Goal: Information Seeking & Learning: Learn about a topic

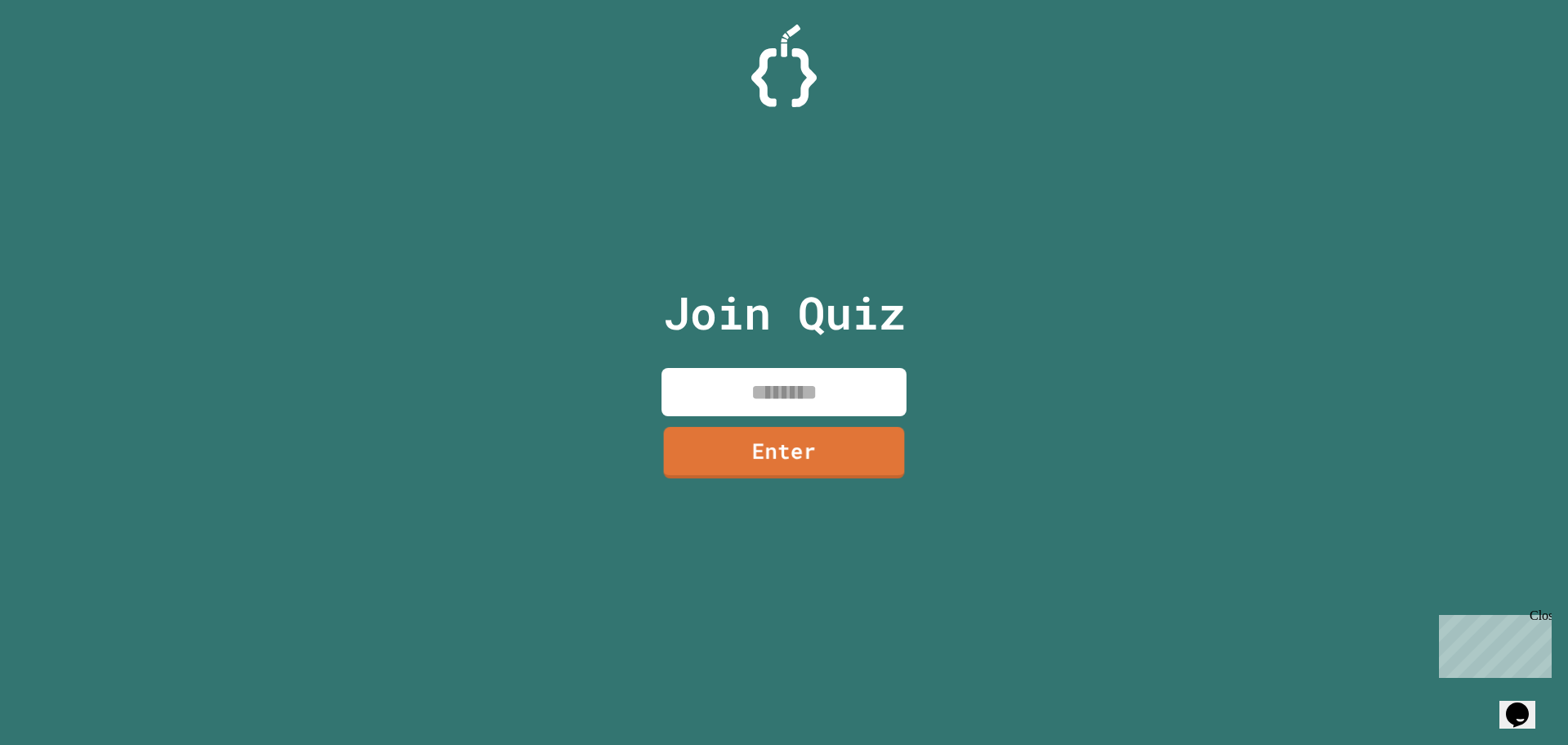
click at [842, 414] on input at bounding box center [784, 391] width 245 height 48
type input "********"
click at [733, 462] on link "Enter" at bounding box center [784, 452] width 245 height 51
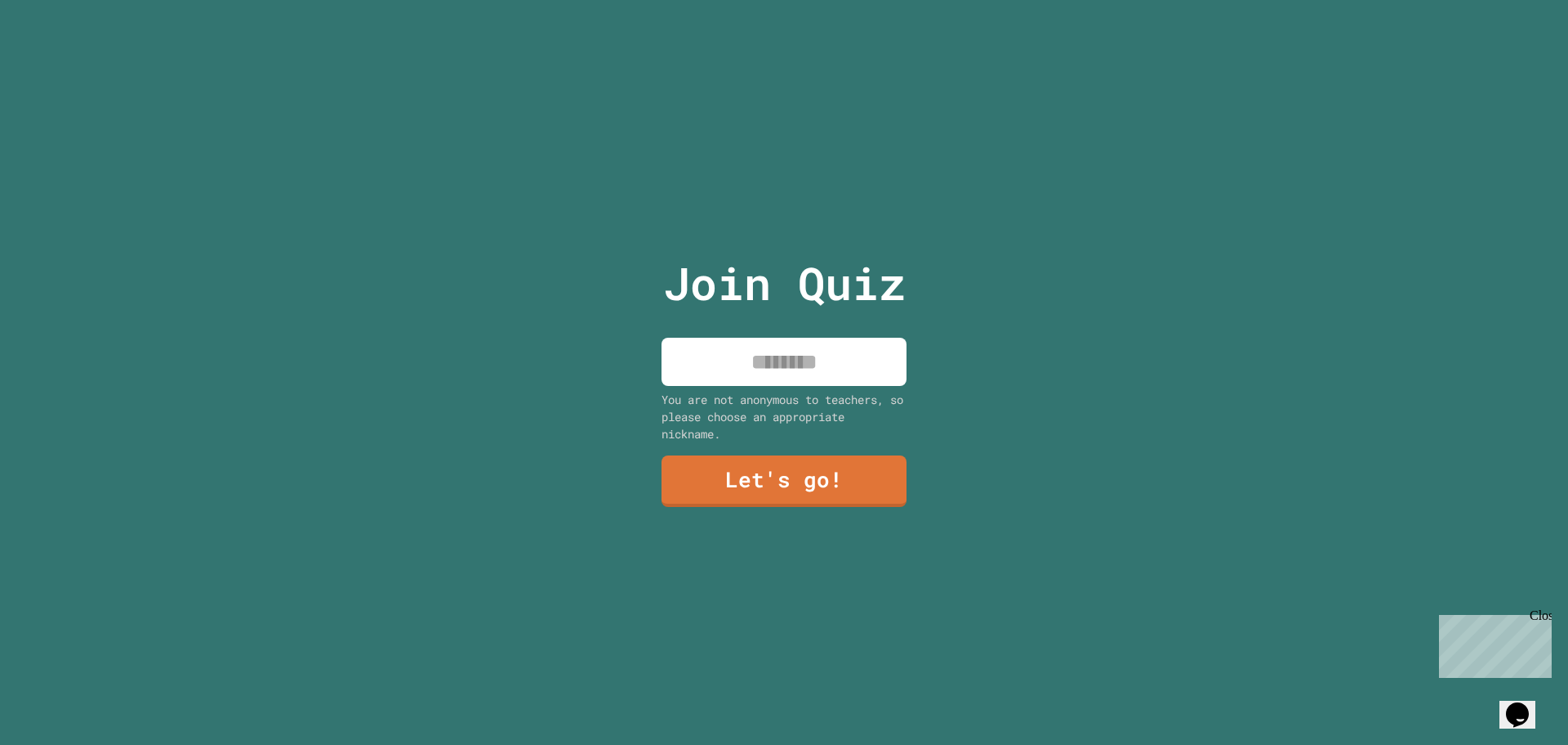
click at [746, 431] on div "You are not anonymous to teachers, so please choose an appropriate nickname." at bounding box center [784, 416] width 245 height 51
click at [786, 341] on input at bounding box center [784, 361] width 245 height 48
type input "**"
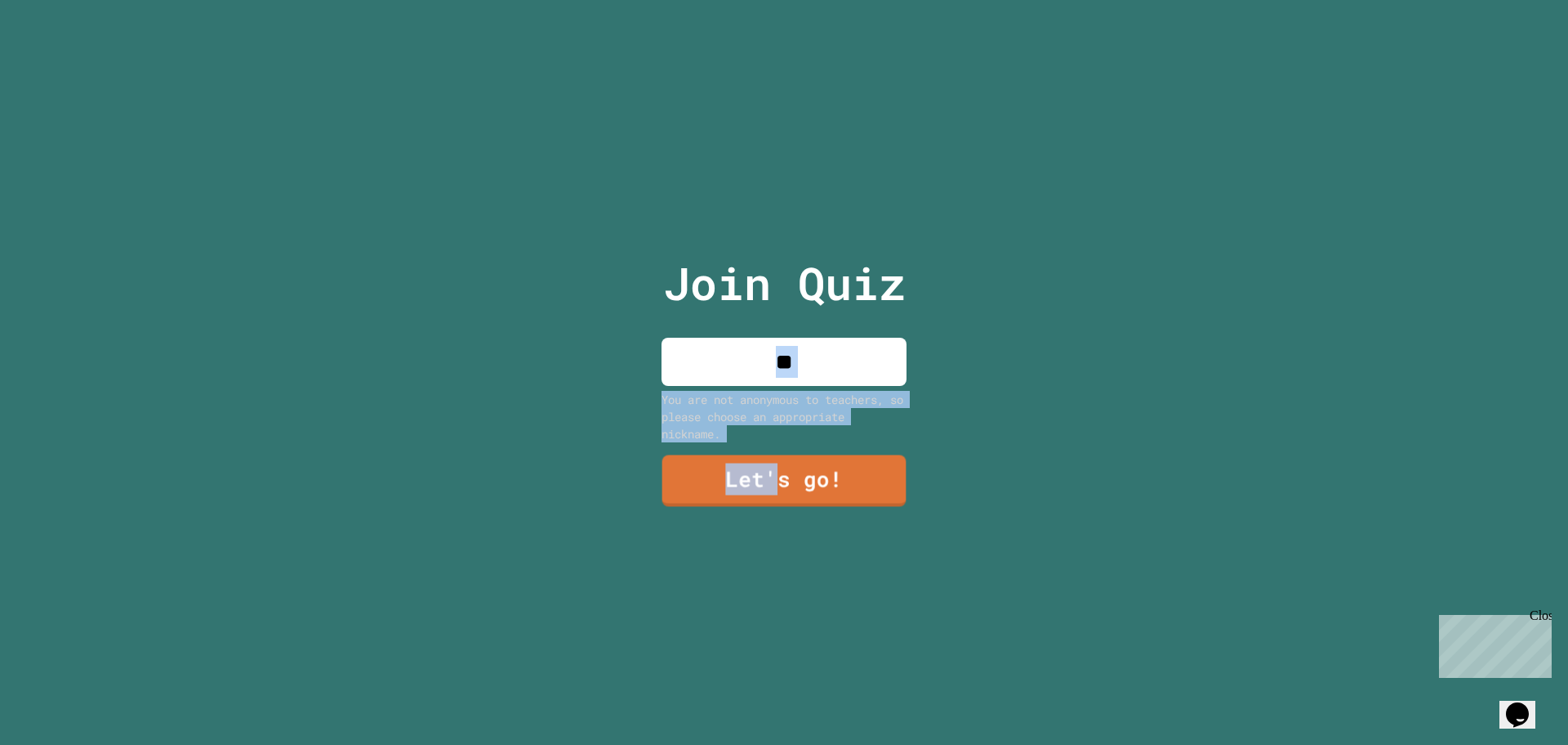
drag, startPoint x: 776, startPoint y: 453, endPoint x: 976, endPoint y: 352, distance: 224.1
click at [976, 352] on div "Join Quiz ** You are not anonymous to teachers, so please choose an appropriate…" at bounding box center [784, 372] width 1568 height 745
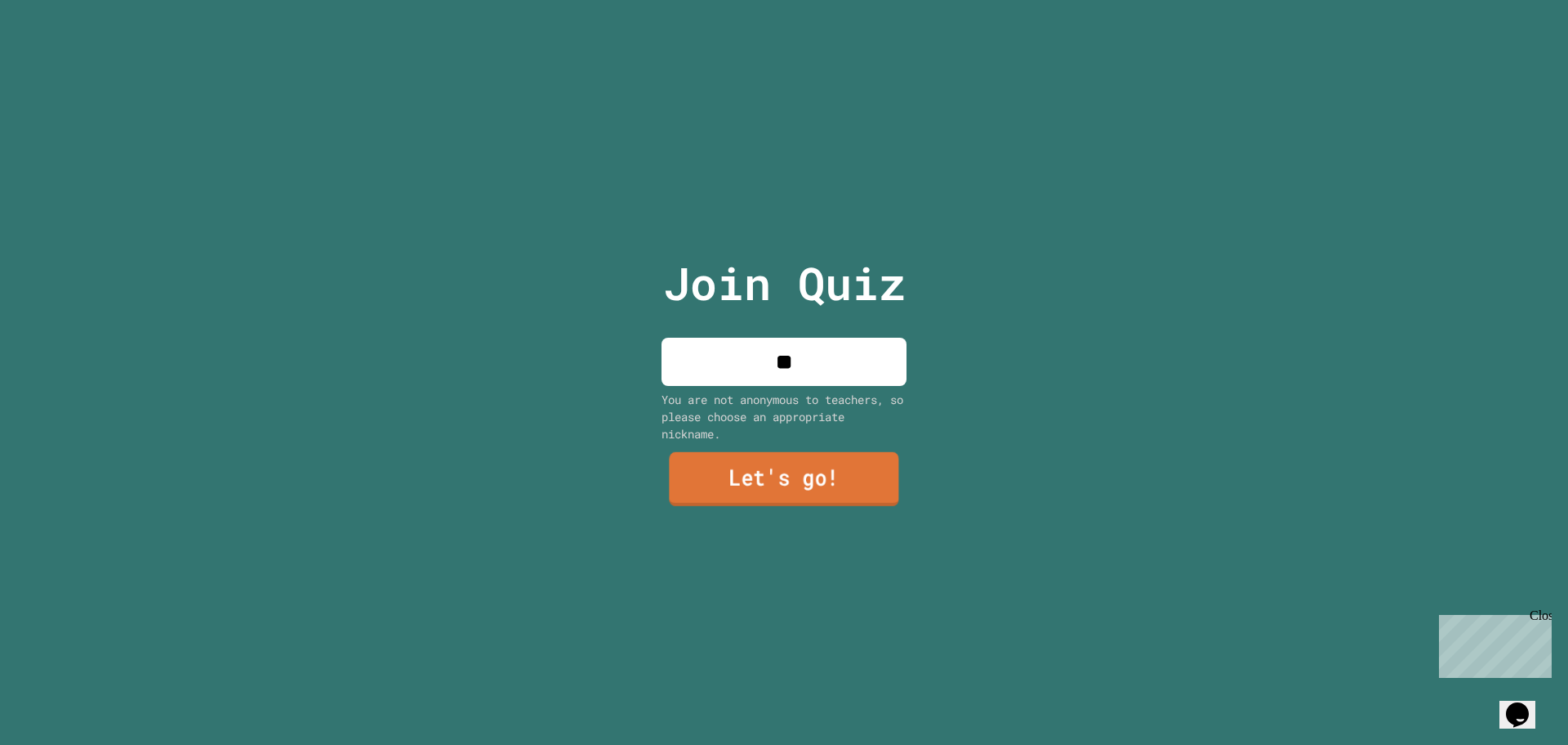
click at [866, 469] on link "Let's go!" at bounding box center [784, 479] width 230 height 54
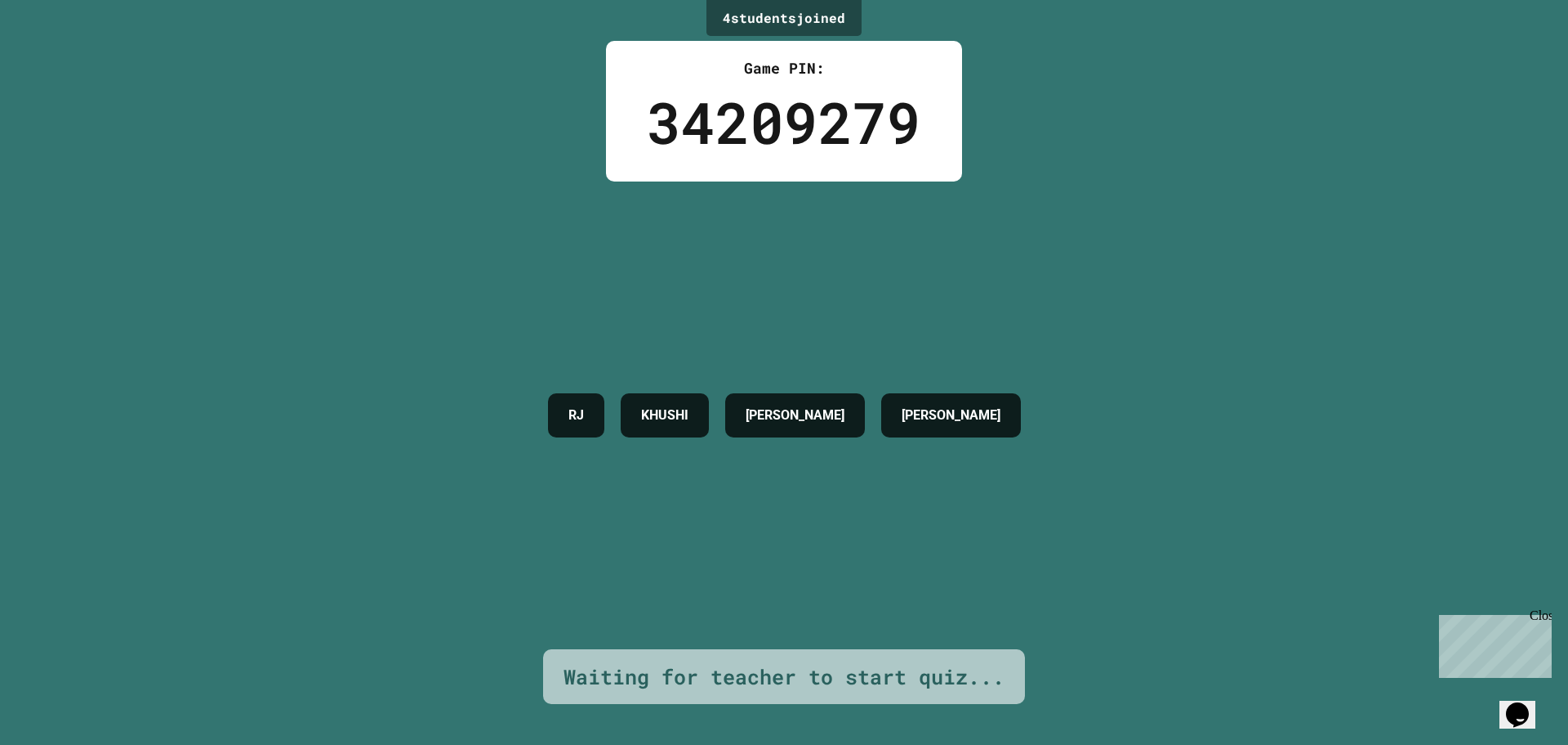
click at [1123, 278] on div "4 student s joined Game PIN: 34209279 [PERSON_NAME] [PERSON_NAME] [PERSON_NAME]…" at bounding box center [784, 372] width 1568 height 745
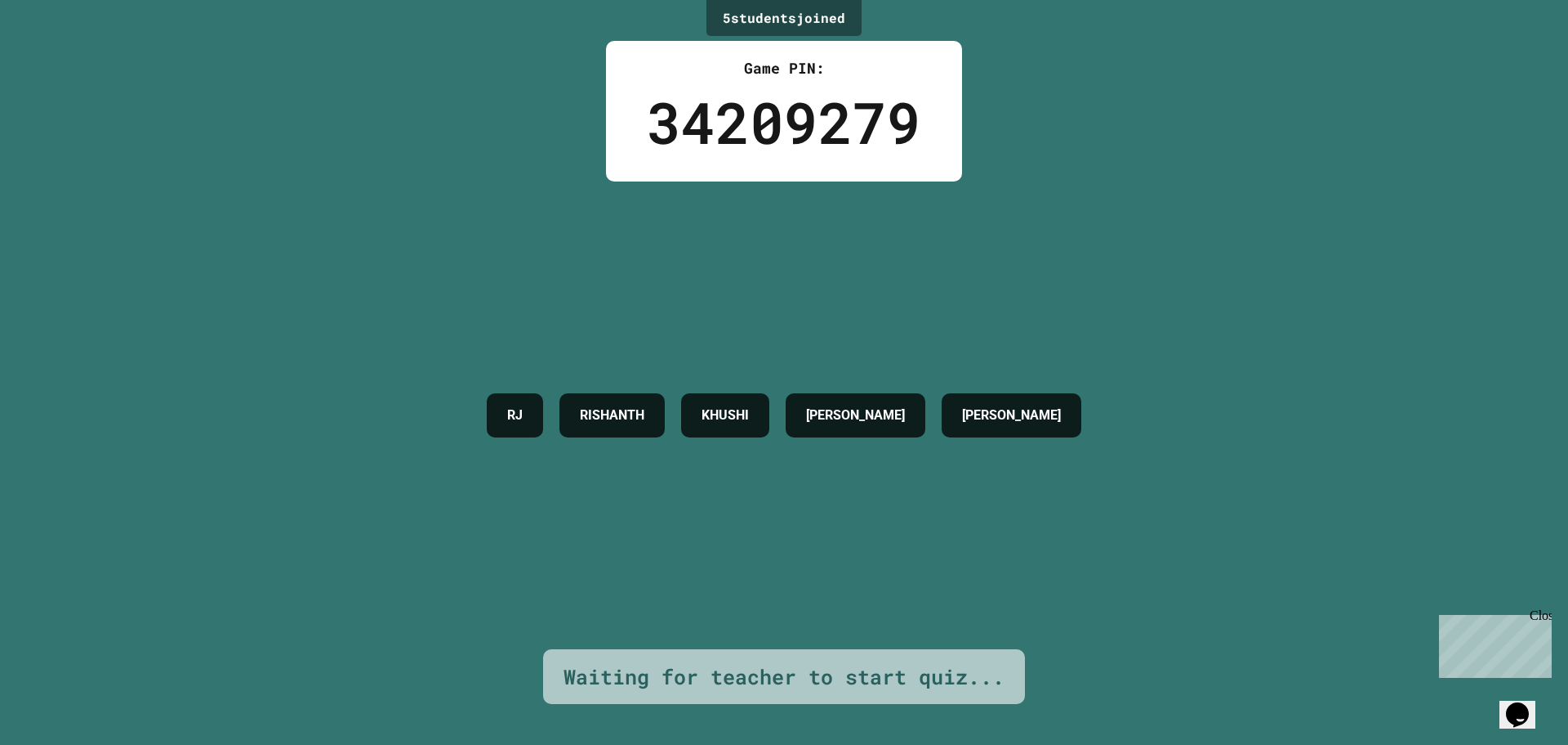
click at [1533, 610] on div "Close" at bounding box center [1540, 618] width 20 height 20
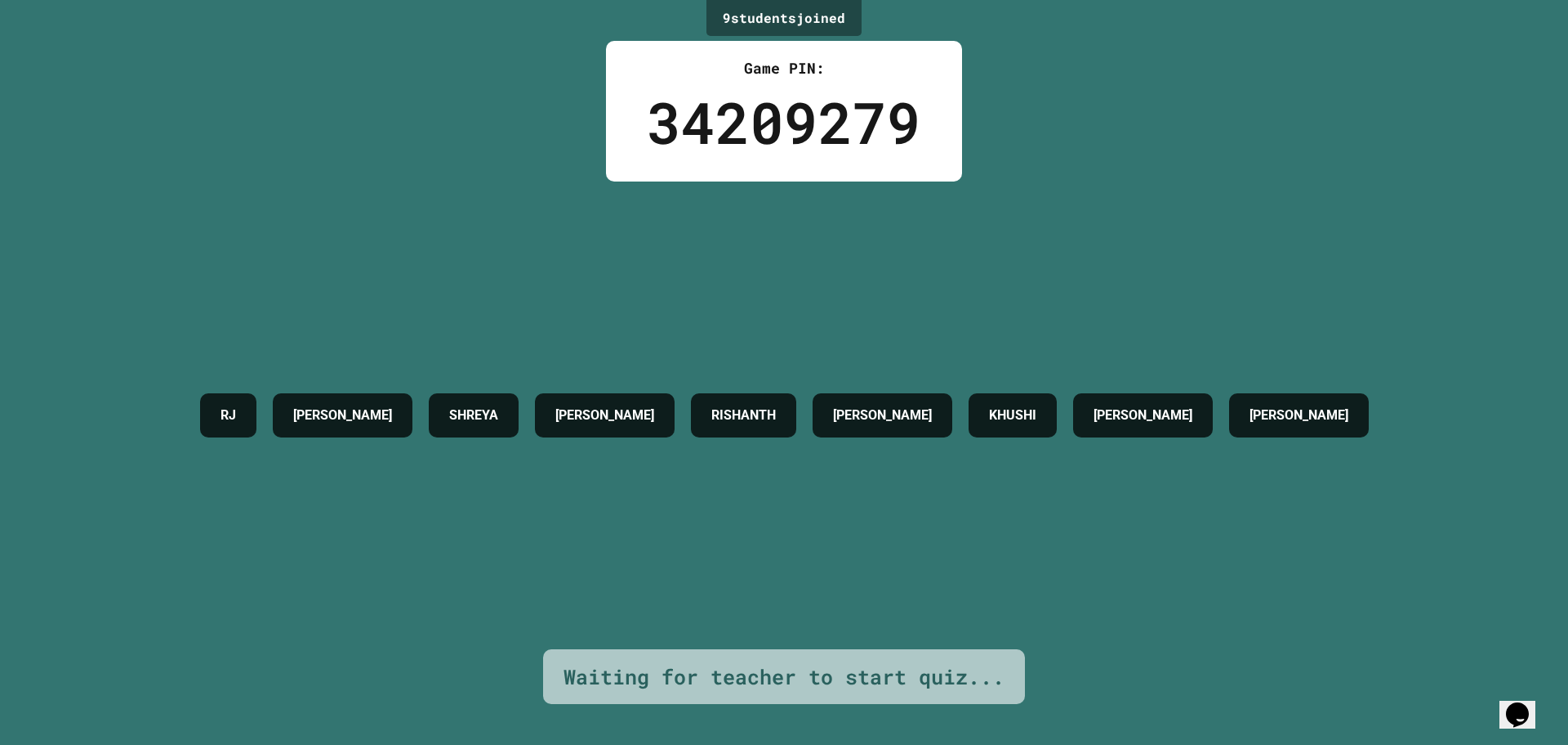
click at [1183, 249] on div "RJ [PERSON_NAME] [PERSON_NAME] [PERSON_NAME] [PERSON_NAME] [PERSON_NAME] [PERSO…" at bounding box center [784, 415] width 1185 height 468
click at [896, 115] on div "34209279" at bounding box center [784, 121] width 274 height 85
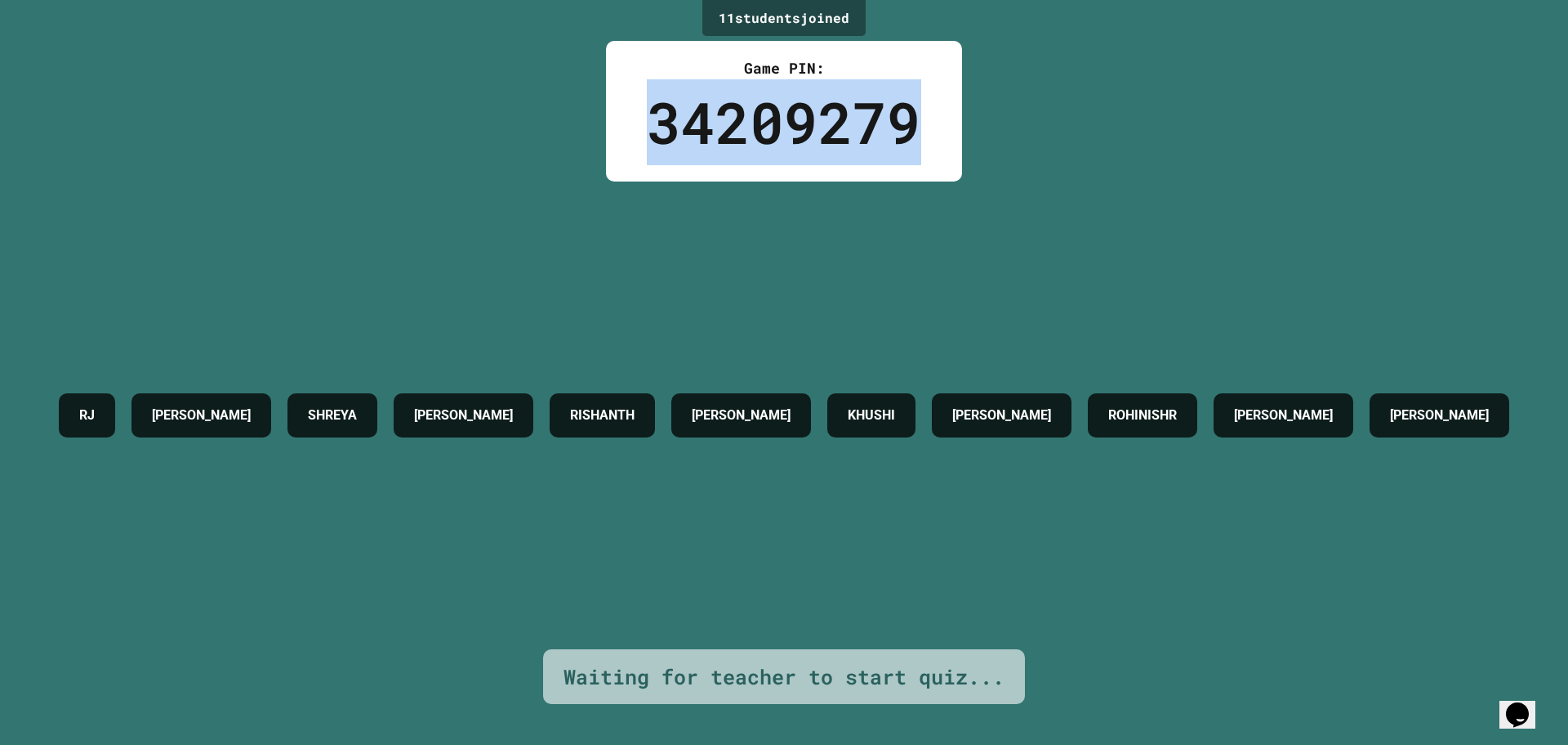
click at [896, 115] on div "34209279" at bounding box center [784, 121] width 274 height 85
click at [893, 115] on div "34209279" at bounding box center [784, 121] width 274 height 85
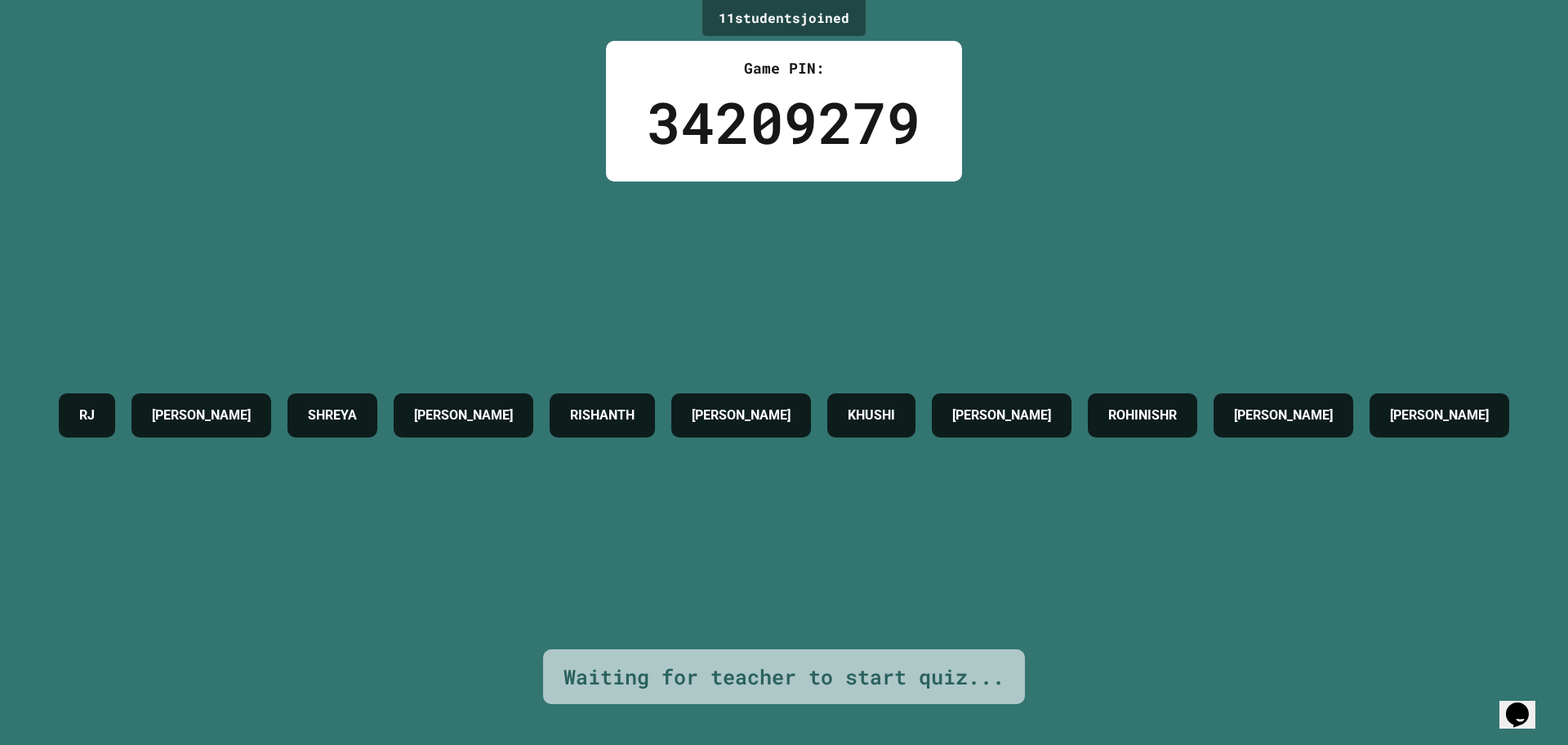
click at [253, 290] on div "RJ [PERSON_NAME] [PERSON_NAME] [PERSON_NAME] [PERSON_NAME] [PERSON_NAME] ROHINI…" at bounding box center [784, 415] width 1467 height 468
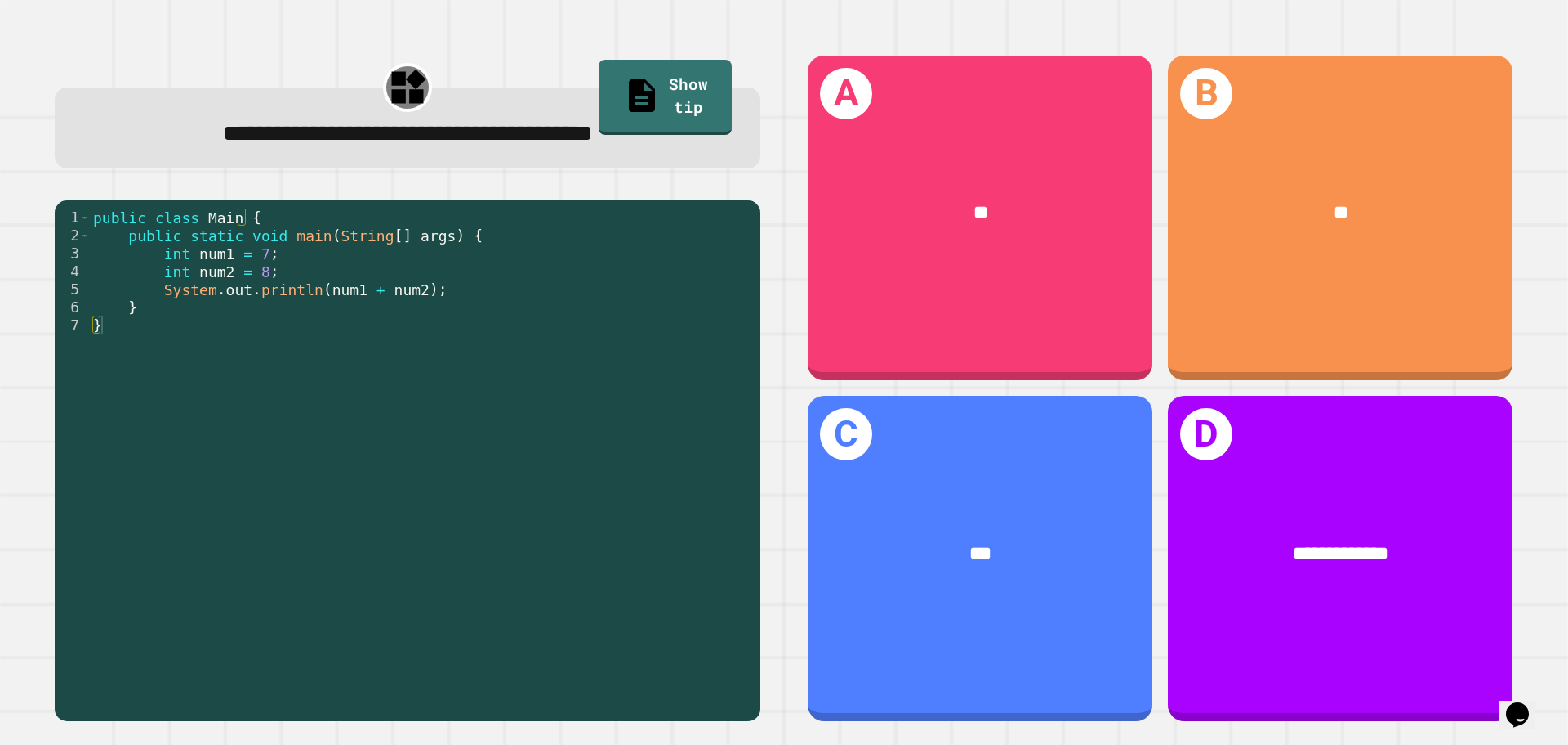
click at [341, 144] on span "**********" at bounding box center [408, 133] width 370 height 23
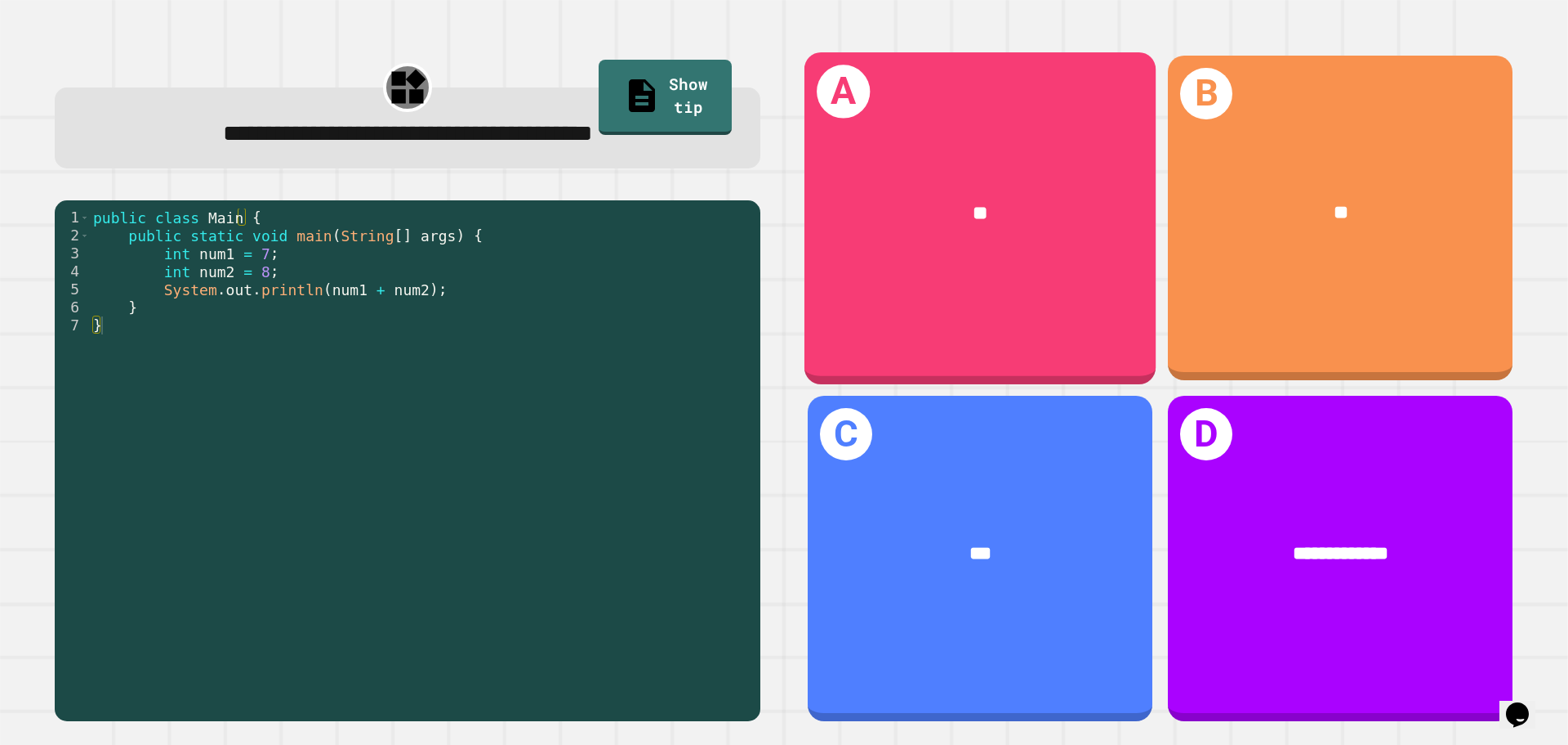
click at [1011, 282] on div "A **" at bounding box center [980, 218] width 352 height 331
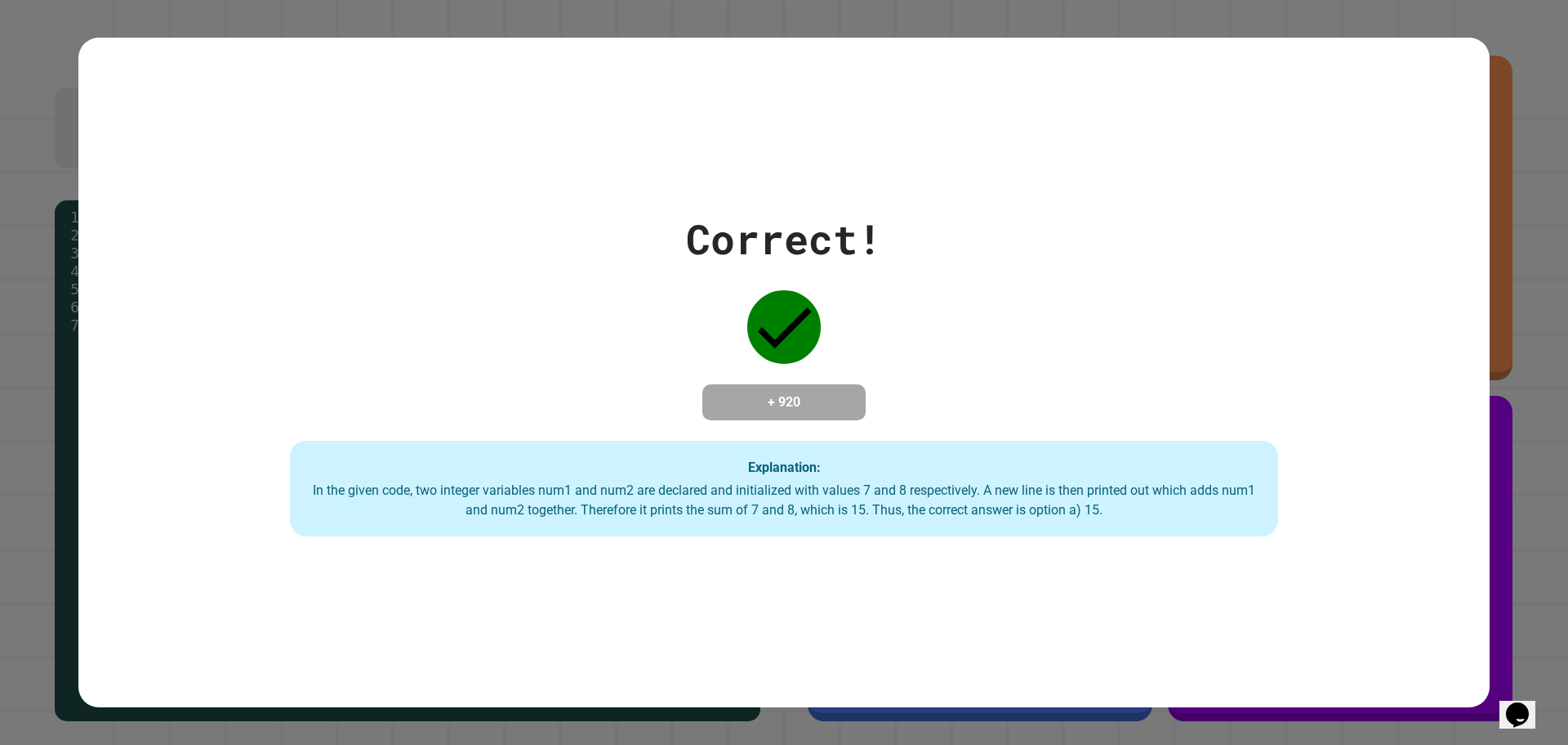
click at [812, 363] on div "Correct! + 920 Explanation: In the given code, two integer variables num1 and n…" at bounding box center [783, 373] width 1411 height 329
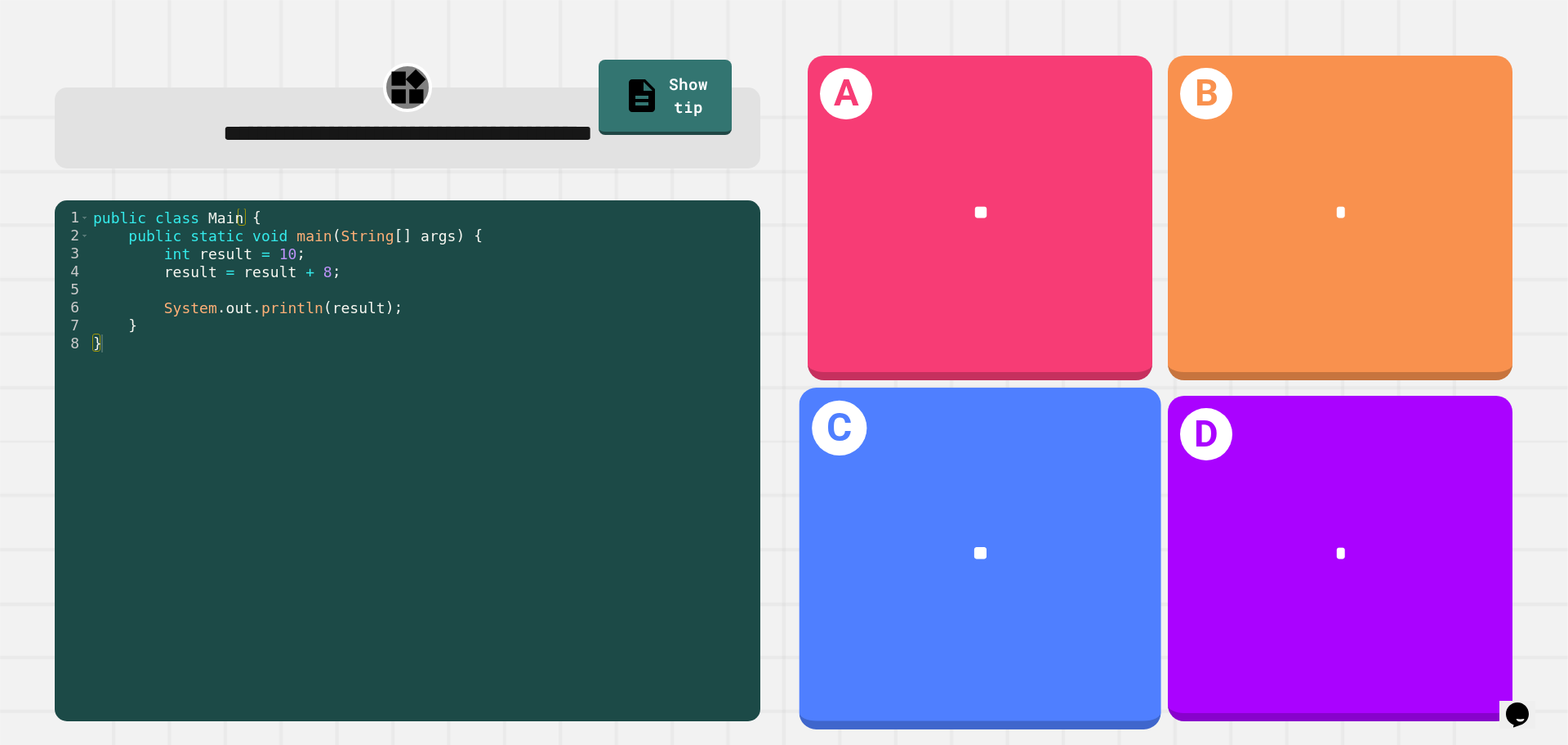
click at [1078, 500] on div "**" at bounding box center [980, 554] width 362 height 109
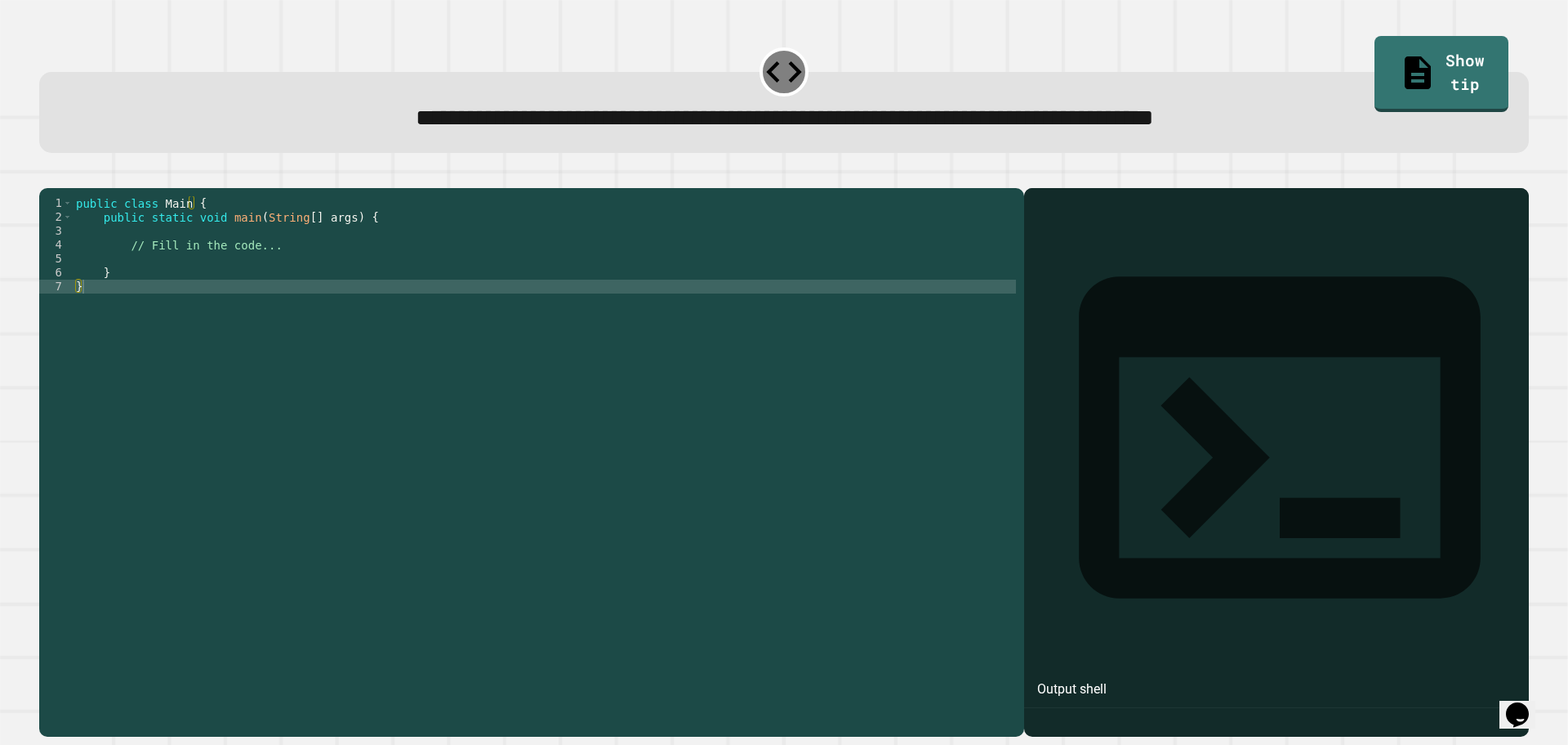
click at [301, 288] on div "public class Main { public static void main ( String [ ] args ) { // Fill in th…" at bounding box center [544, 446] width 944 height 501
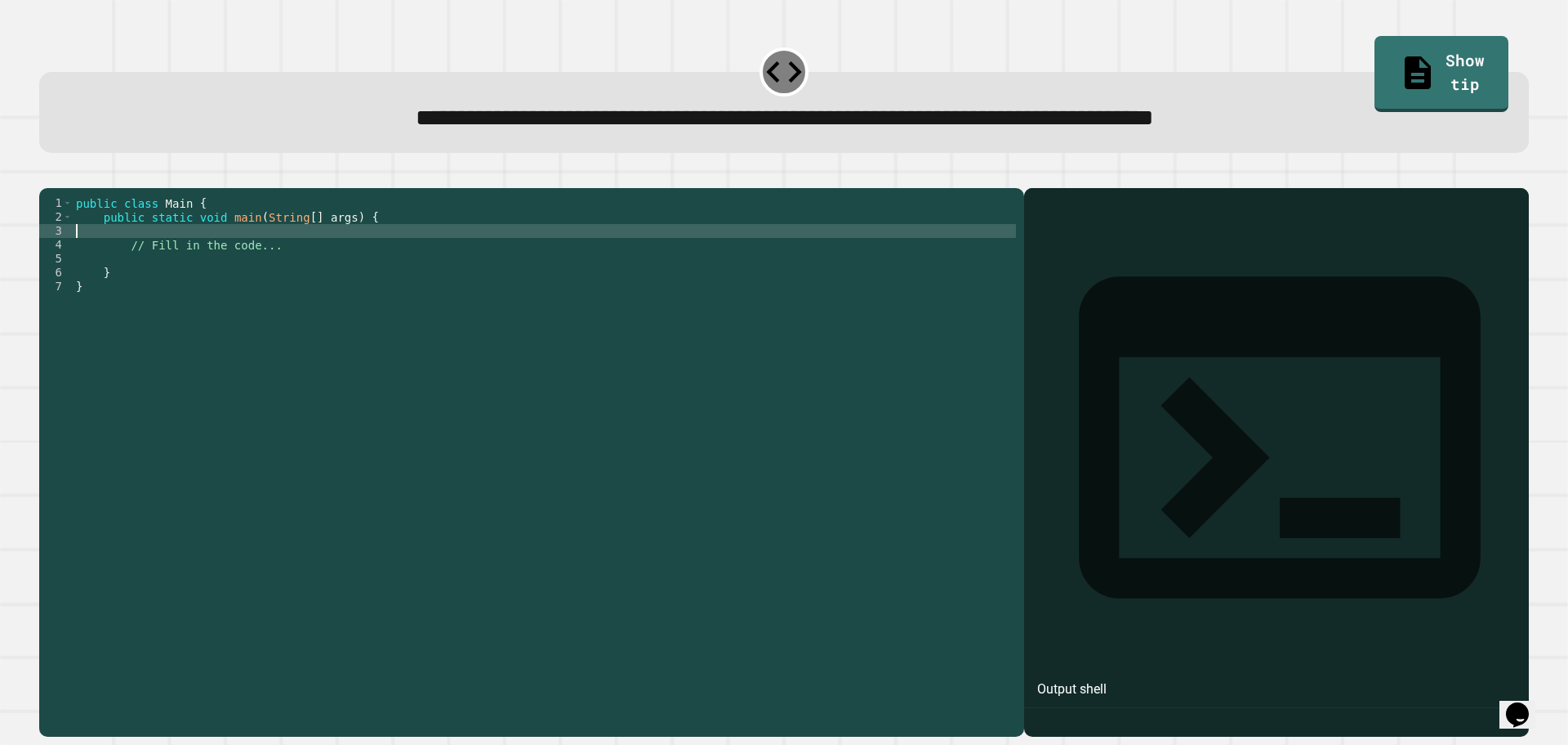
click at [309, 262] on div "public class Main { public static void main ( String [ ] args ) { // Fill in th…" at bounding box center [544, 446] width 944 height 501
click at [357, 263] on div "public class Main { public static void main ( String [ ] args ) { // Fill in th…" at bounding box center [544, 446] width 944 height 501
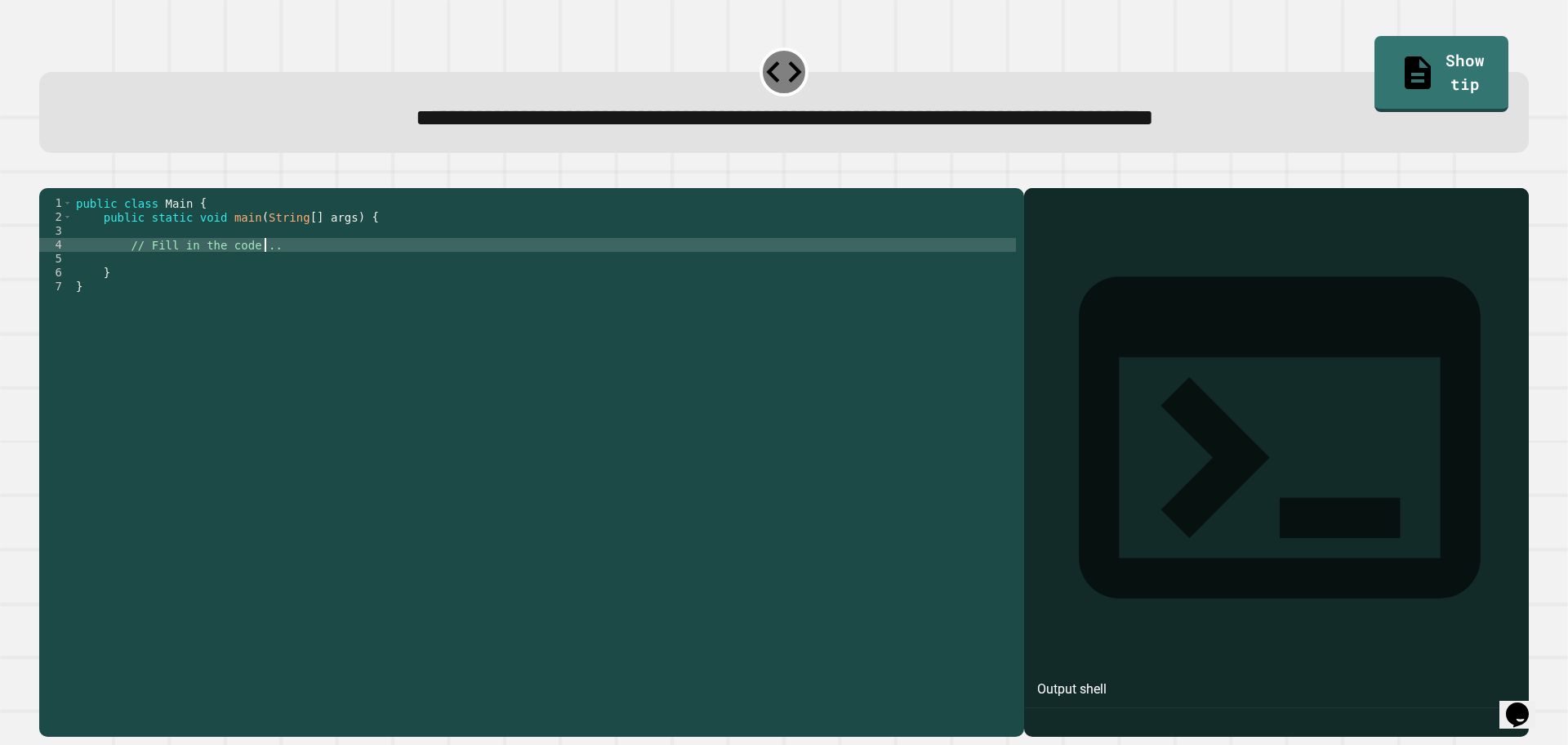
click at [351, 288] on div "public class Main { public static void main ( String [ ] args ) { // Fill in th…" at bounding box center [544, 446] width 944 height 501
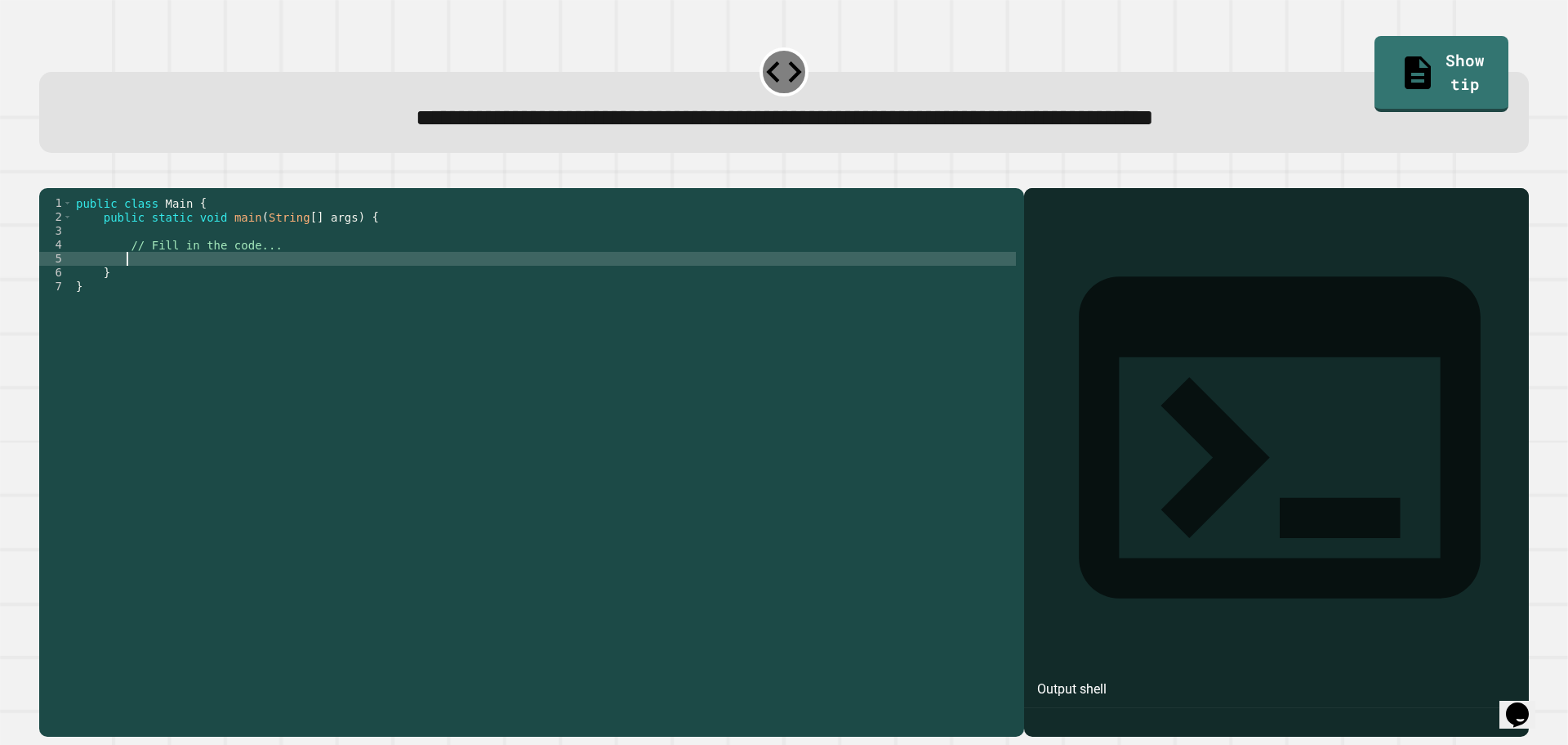
type textarea "*"
type textarea "*********"
type textarea "*"
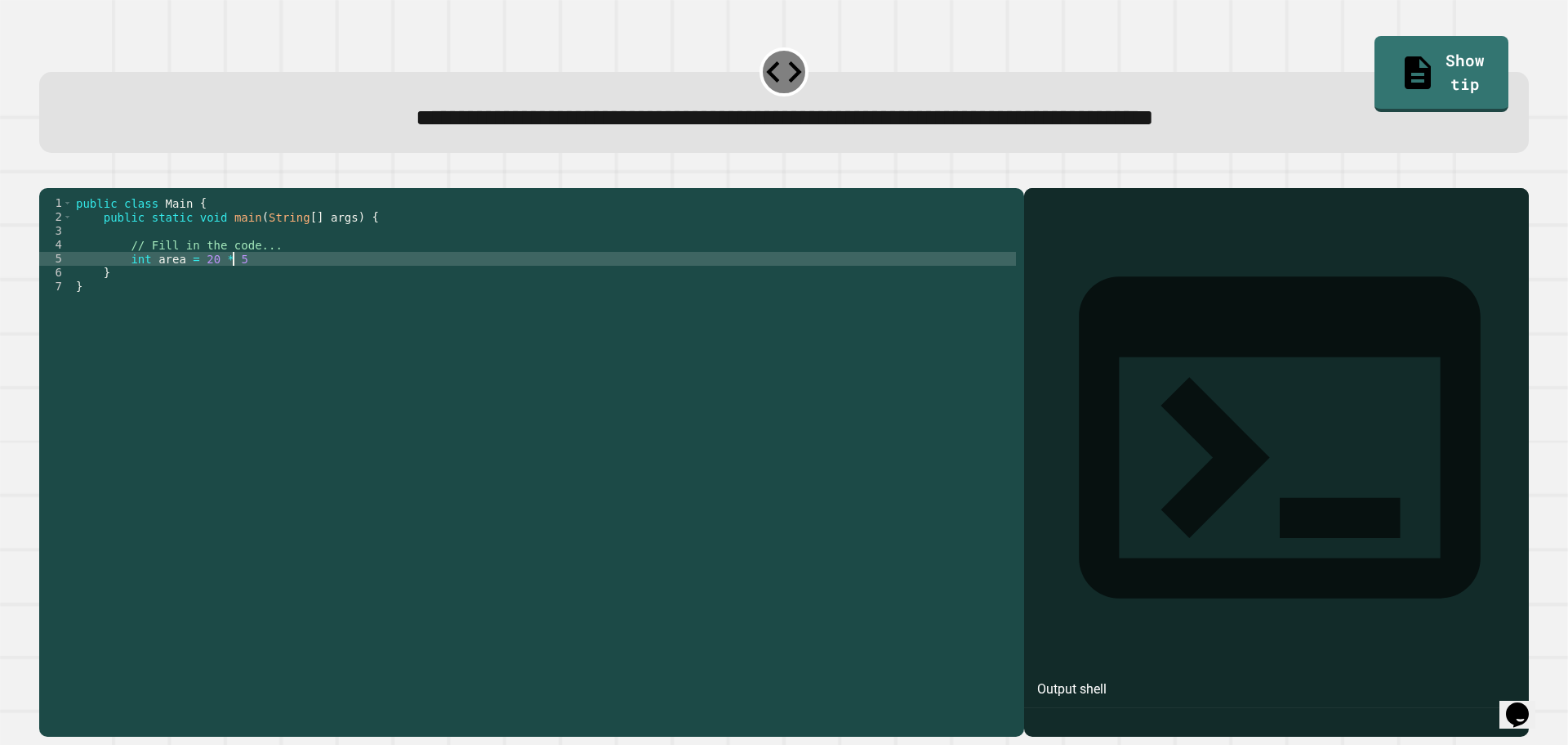
type textarea "**********"
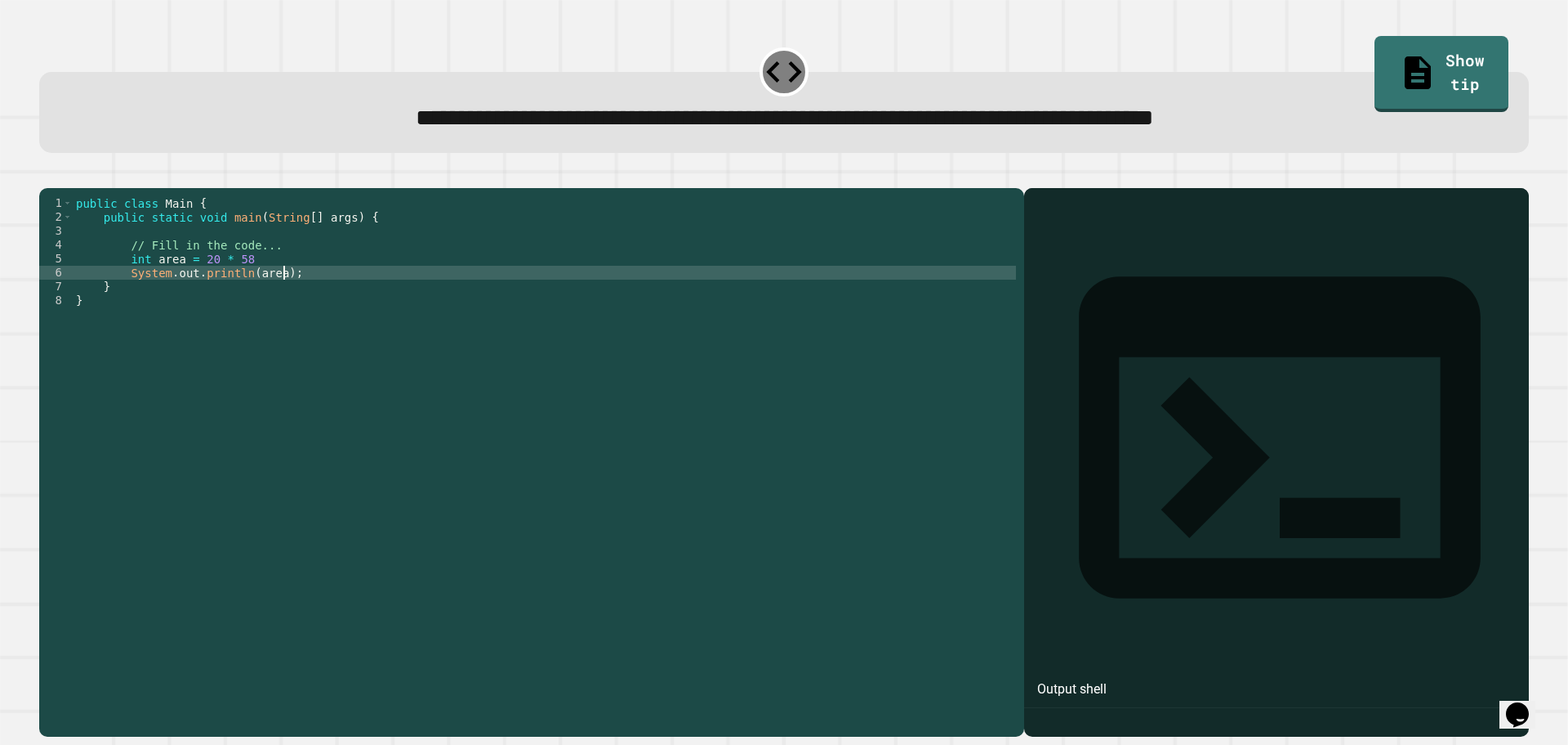
scroll to position [0, 14]
click at [48, 175] on button "button" at bounding box center [48, 175] width 0 height 0
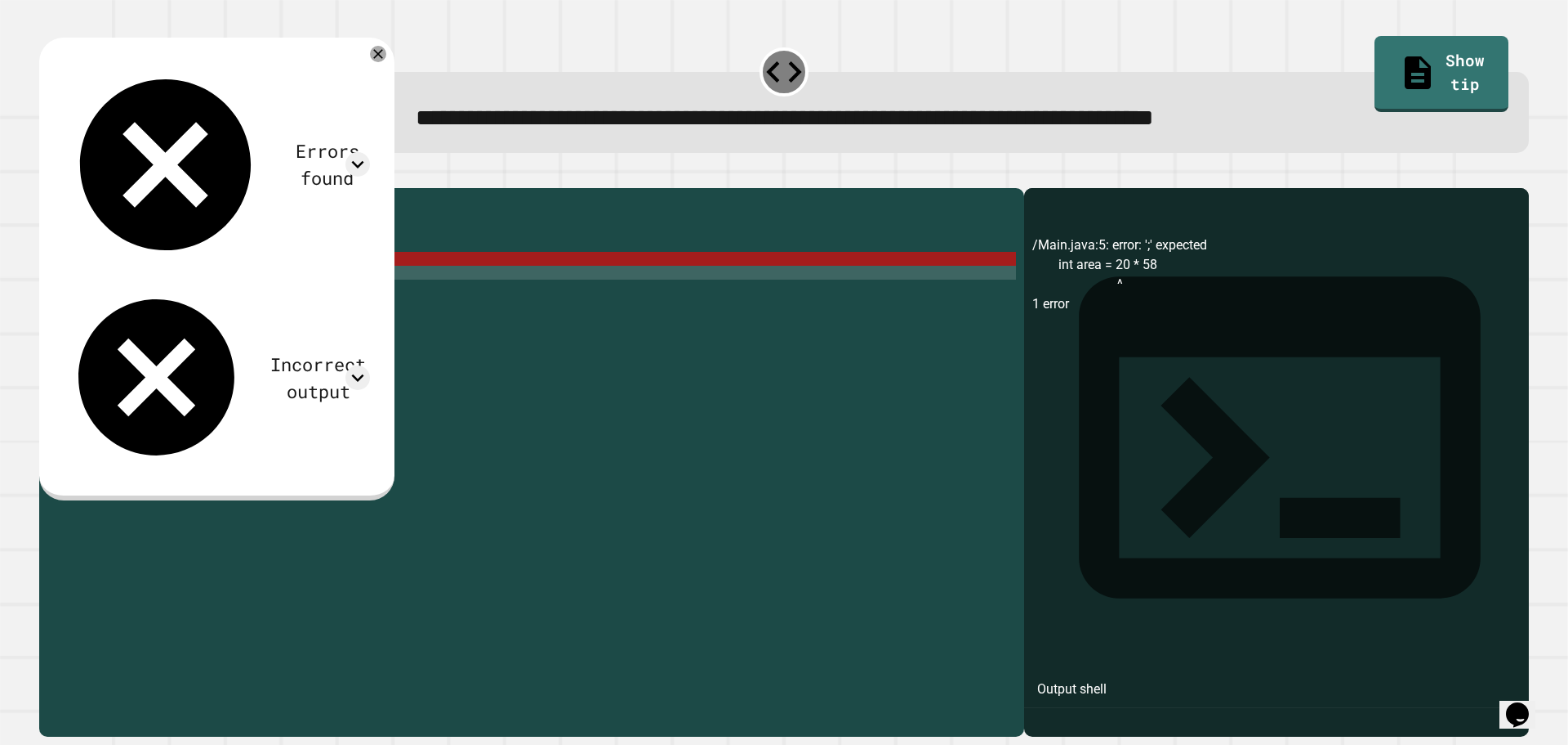
scroll to position [0, 11]
click at [205, 278] on div "public class Main { public static void main ( String [ ] args ) { // Fill in th…" at bounding box center [544, 446] width 944 height 501
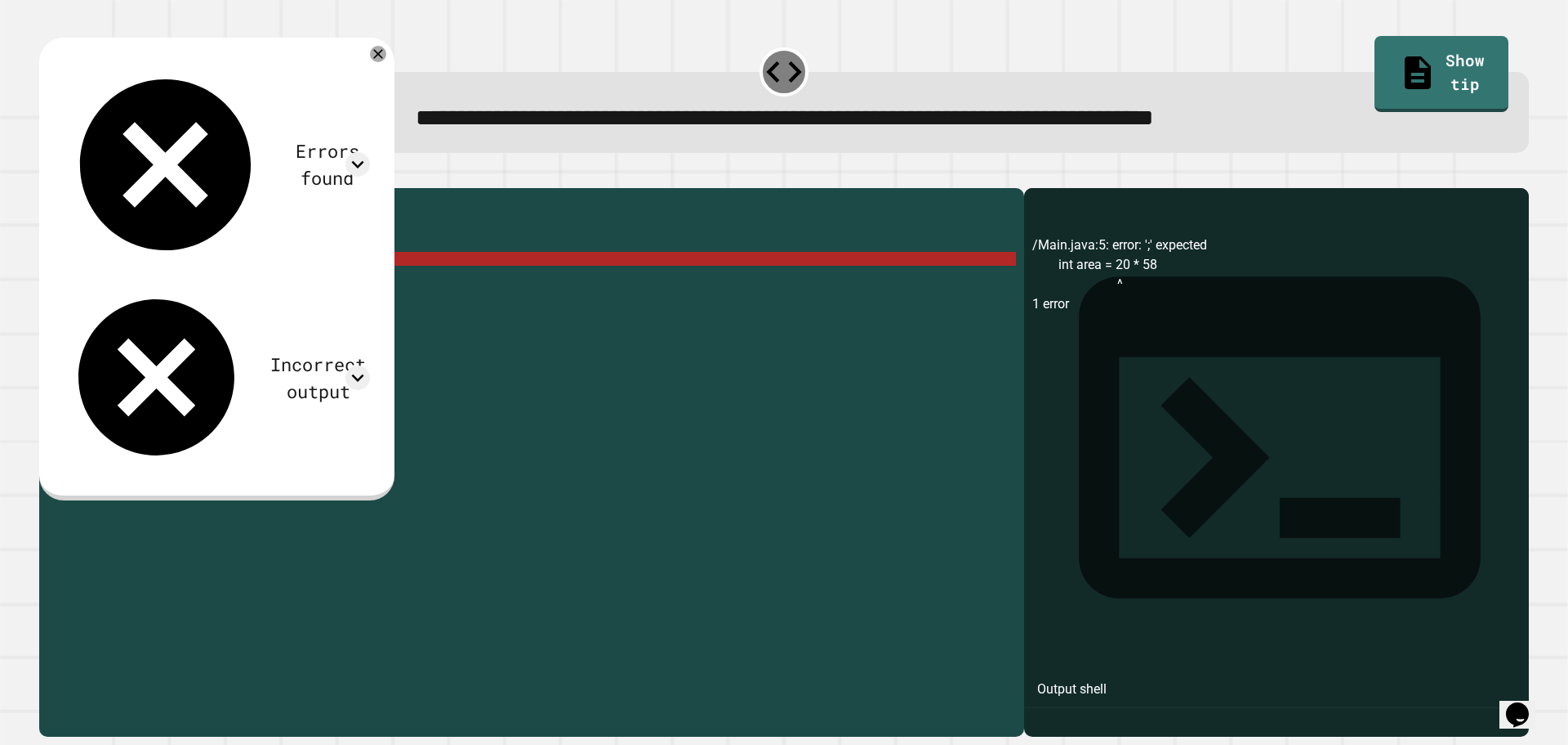
click at [288, 287] on div "public class Main { public static void main ( String [ ] args ) { // Fill in th…" at bounding box center [544, 446] width 944 height 501
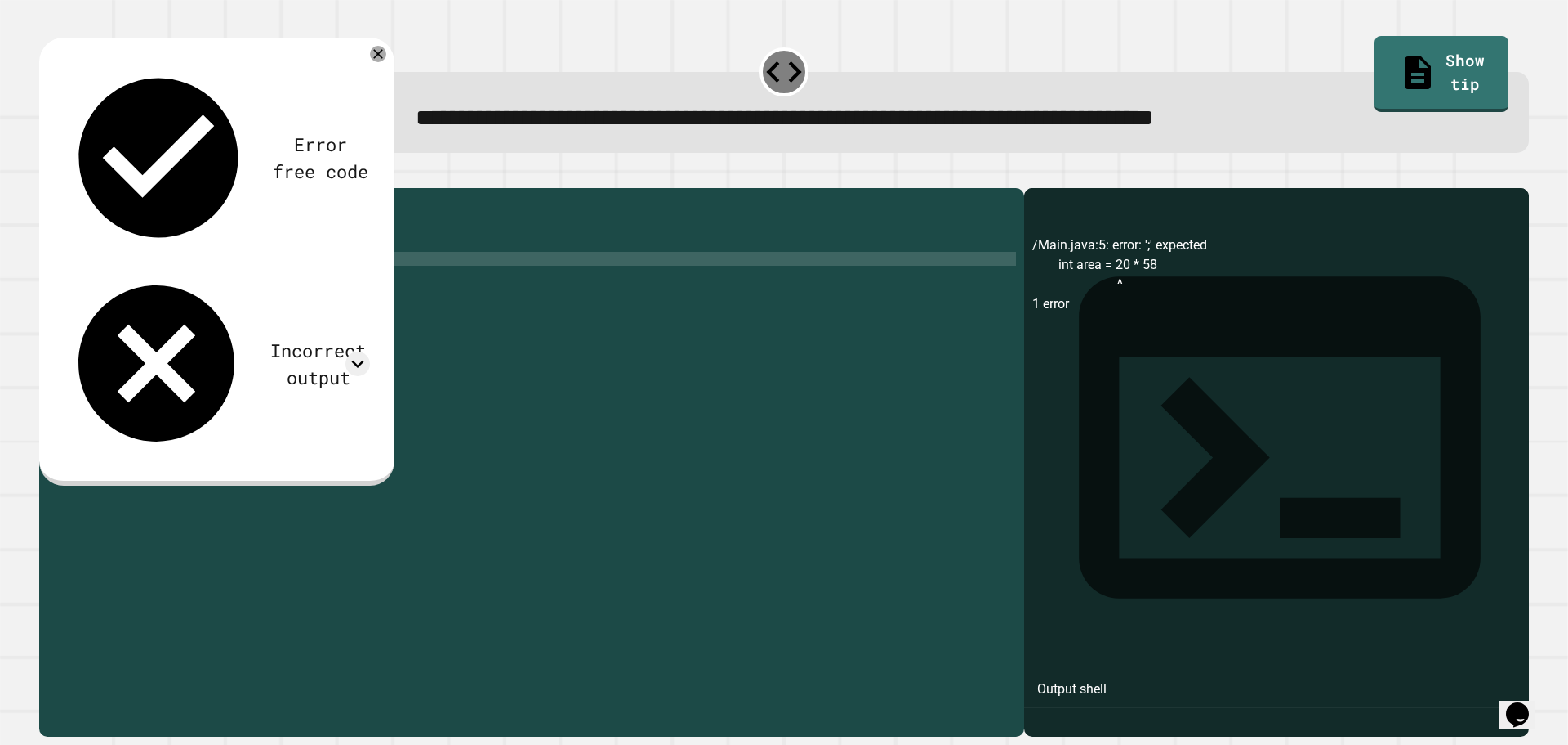
type textarea "**********"
click at [48, 175] on icon "button" at bounding box center [48, 175] width 0 height 0
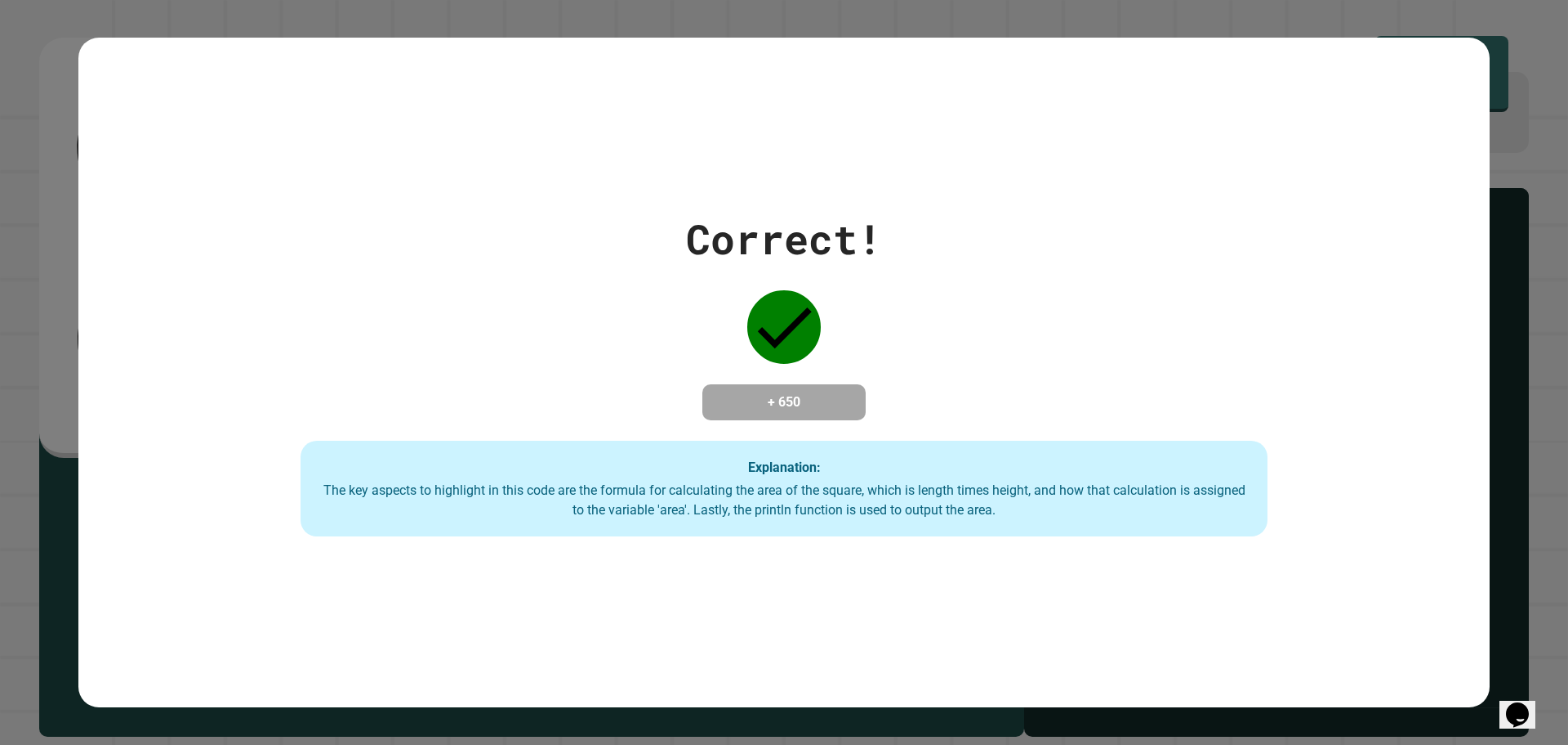
click at [820, 284] on div "Correct! + 650 Explanation: The key aspects to highlight in this code are the f…" at bounding box center [784, 373] width 1382 height 329
click at [844, 384] on div "+ 650" at bounding box center [784, 401] width 163 height 36
click at [791, 367] on div "Correct! + 650 Explanation: The key aspects to highlight in this code are the f…" at bounding box center [784, 373] width 1382 height 329
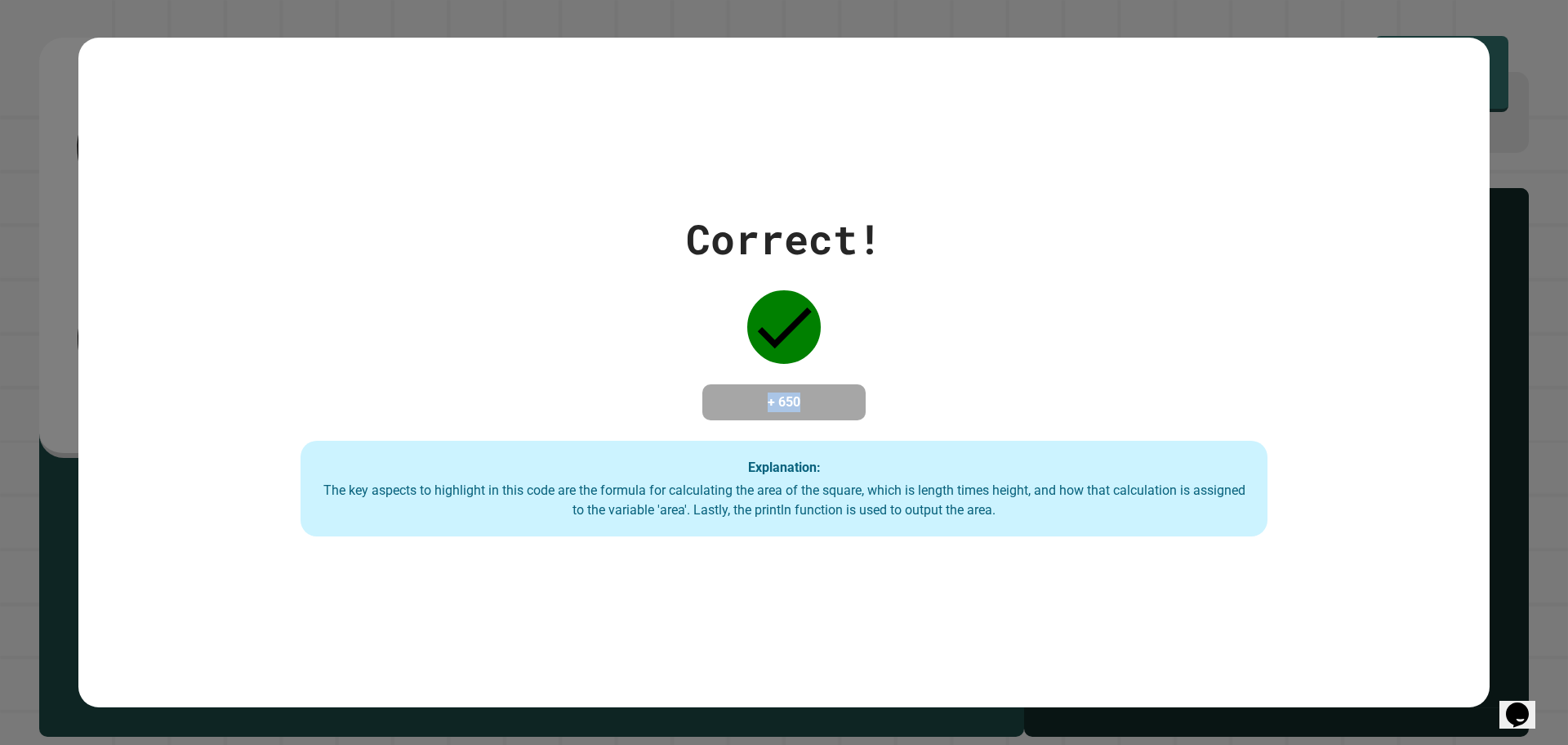
click at [791, 367] on div "Correct! + 650 Explanation: The key aspects to highlight in this code are the f…" at bounding box center [784, 373] width 1382 height 329
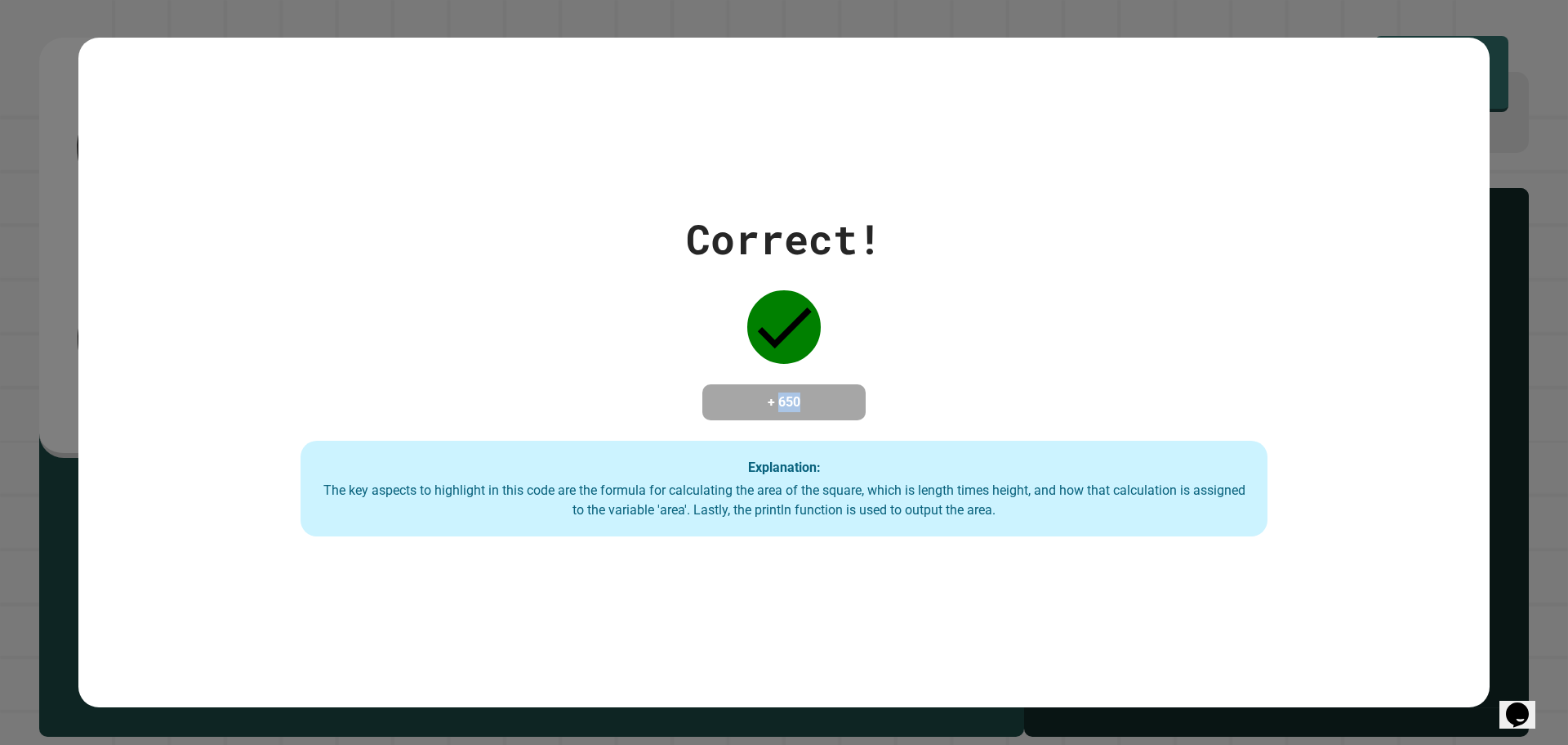
click at [791, 367] on div "Correct! + 650 Explanation: The key aspects to highlight in this code are the f…" at bounding box center [784, 373] width 1382 height 329
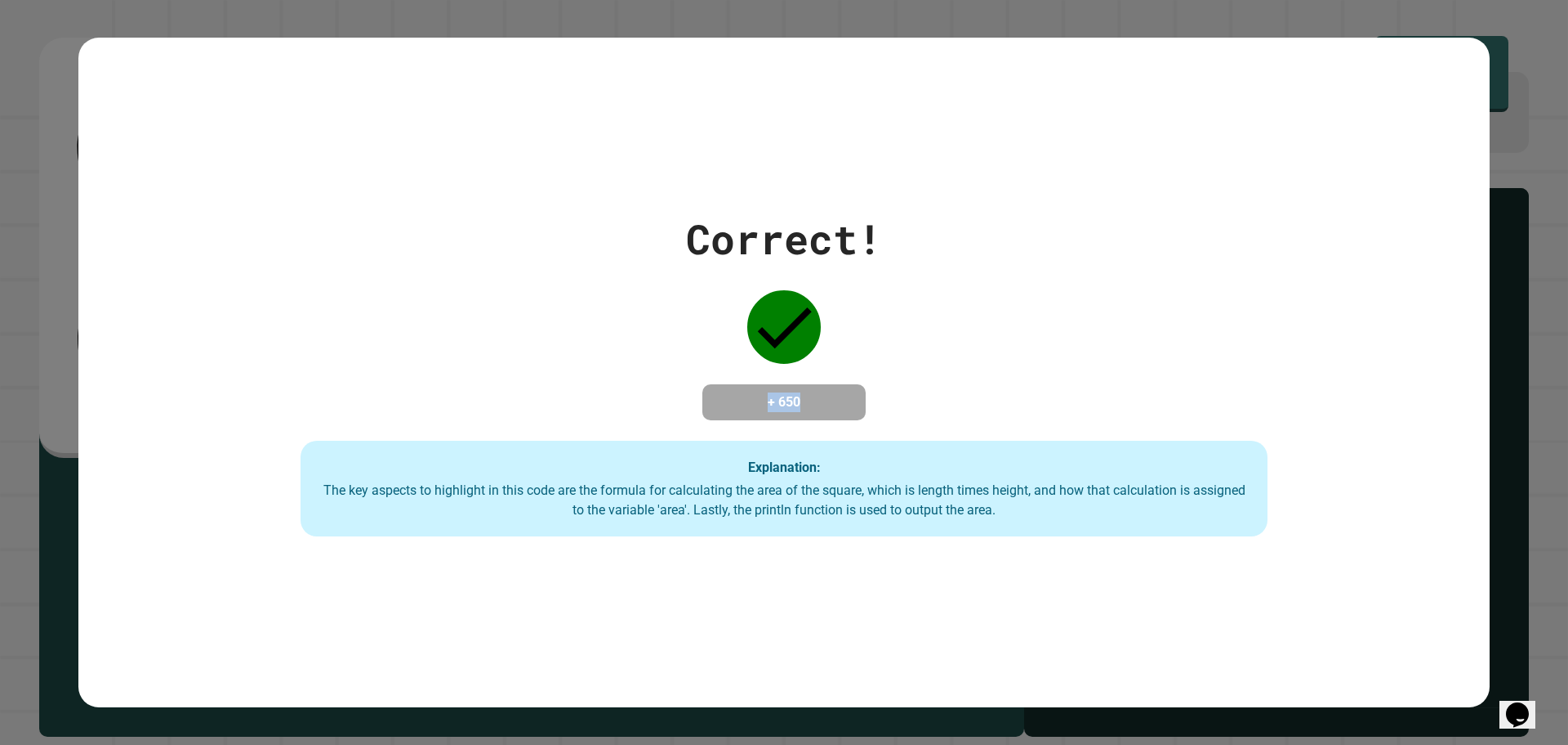
click at [791, 367] on div "Correct! + 650 Explanation: The key aspects to highlight in this code are the f…" at bounding box center [784, 373] width 1382 height 329
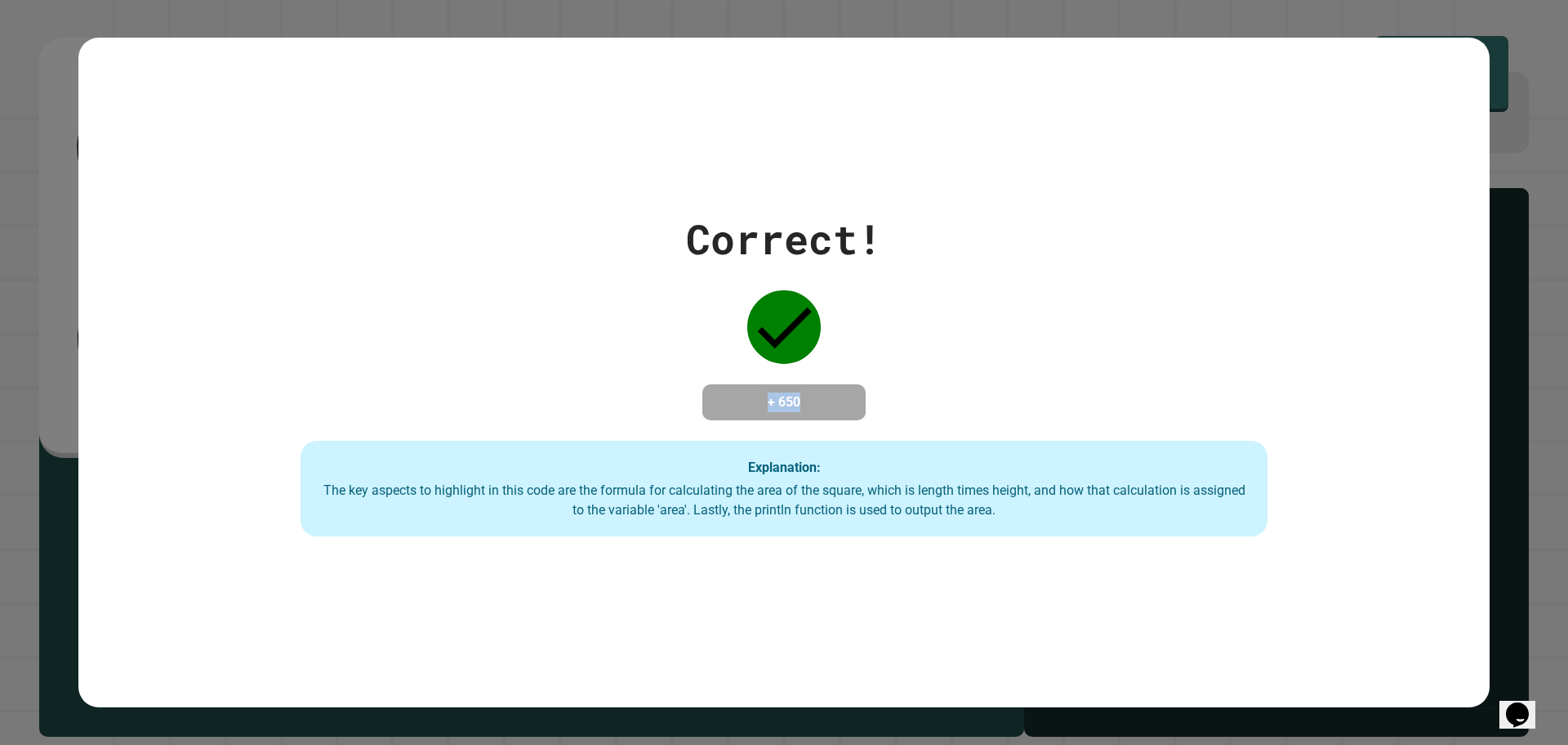
click at [791, 367] on div "Correct! + 650 Explanation: The key aspects to highlight in this code are the f…" at bounding box center [784, 373] width 1382 height 329
click at [973, 231] on div "Correct! + 650 Explanation: The key aspects to highlight in this code are the f…" at bounding box center [784, 373] width 1382 height 329
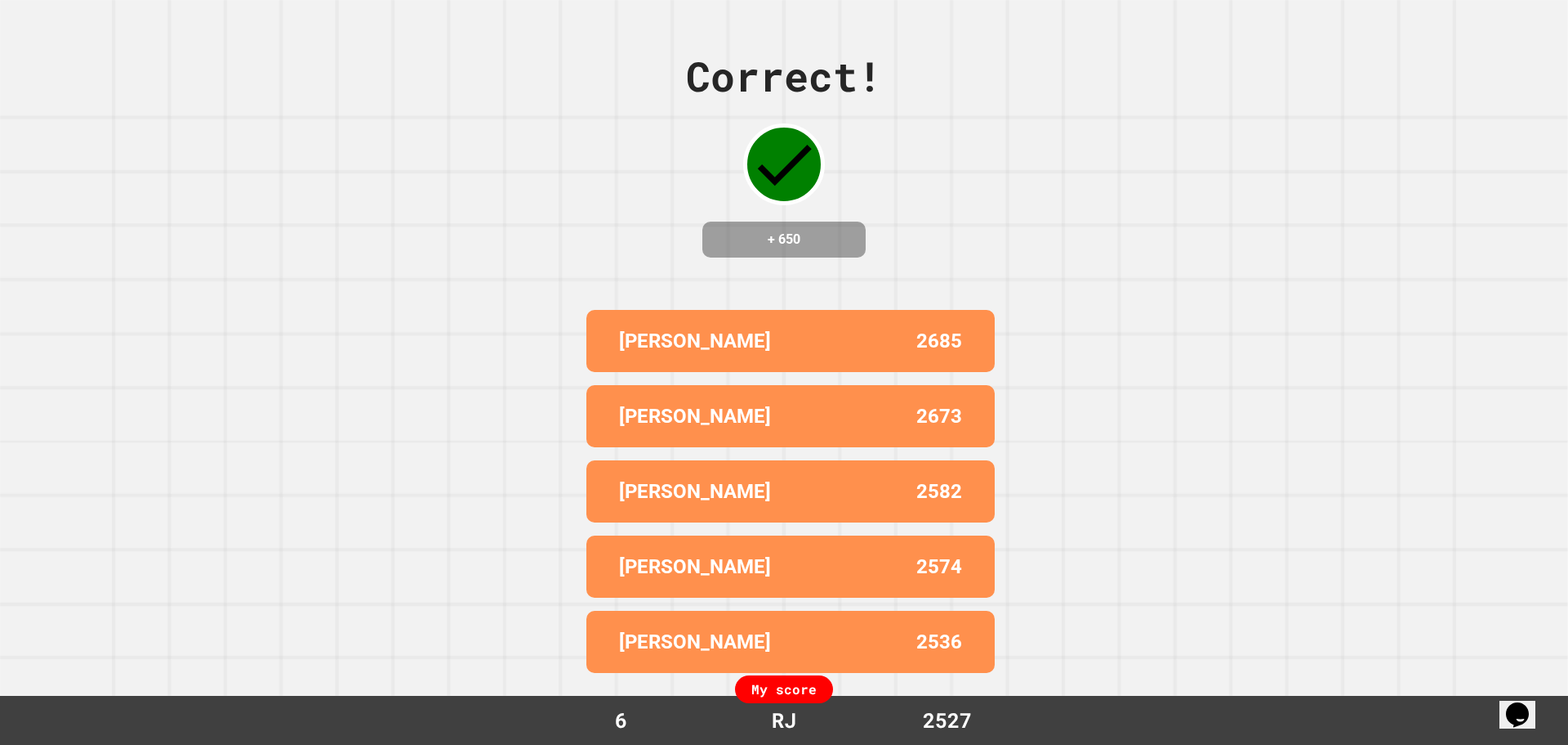
click at [781, 691] on div "My score" at bounding box center [784, 689] width 98 height 28
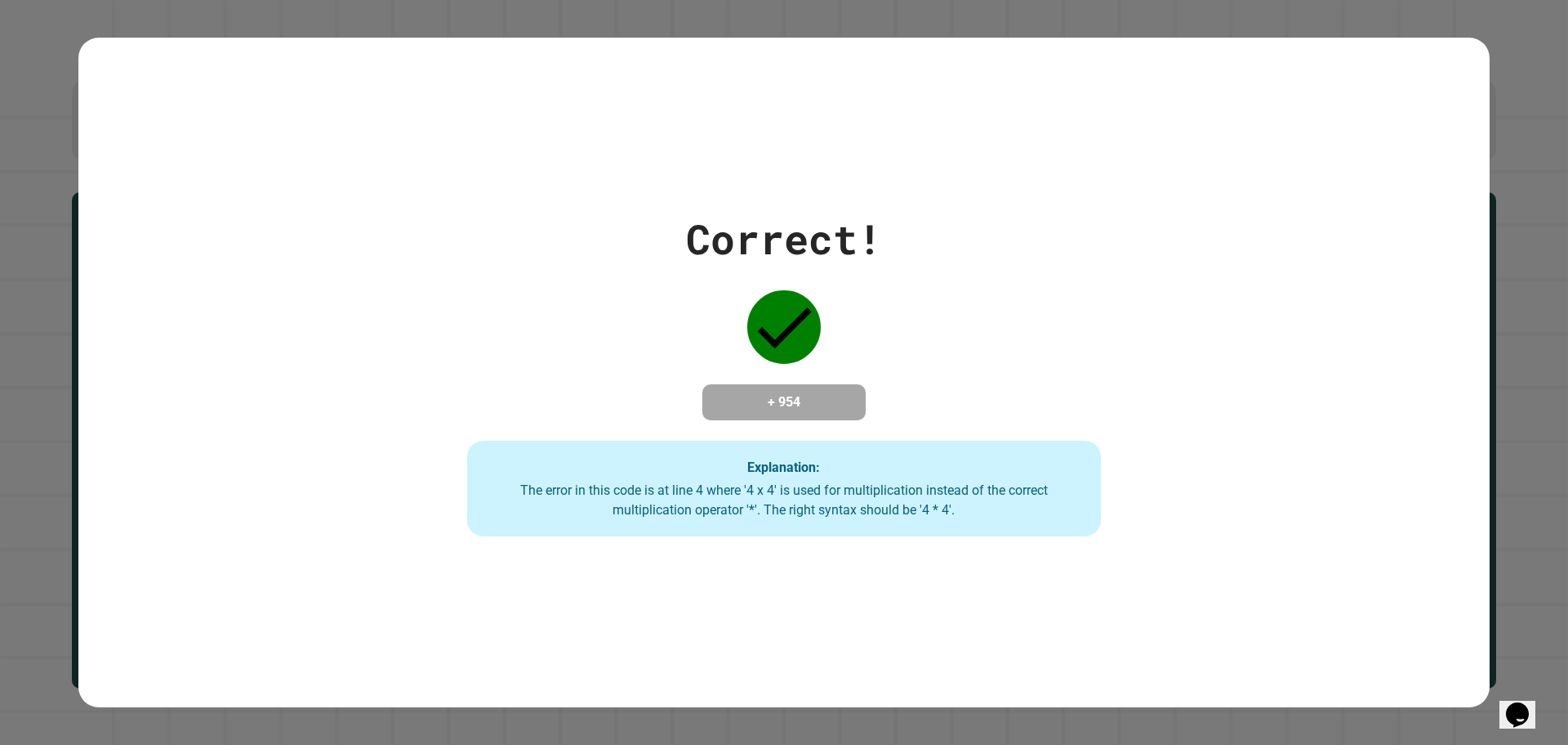
click at [492, 397] on div "Correct! + 954 Explanation: The error in this code is at line 4 where '4 x 4' i…" at bounding box center [784, 373] width 906 height 329
drag, startPoint x: 991, startPoint y: 367, endPoint x: 558, endPoint y: 361, distance: 433.0
click at [963, 365] on div "Correct! + 954 Explanation: The error in this code is at line 4 where '4 x 4' i…" at bounding box center [784, 373] width 906 height 329
drag, startPoint x: 817, startPoint y: 380, endPoint x: 756, endPoint y: 412, distance: 68.9
click at [756, 412] on h4 "+ 954" at bounding box center [784, 401] width 130 height 19
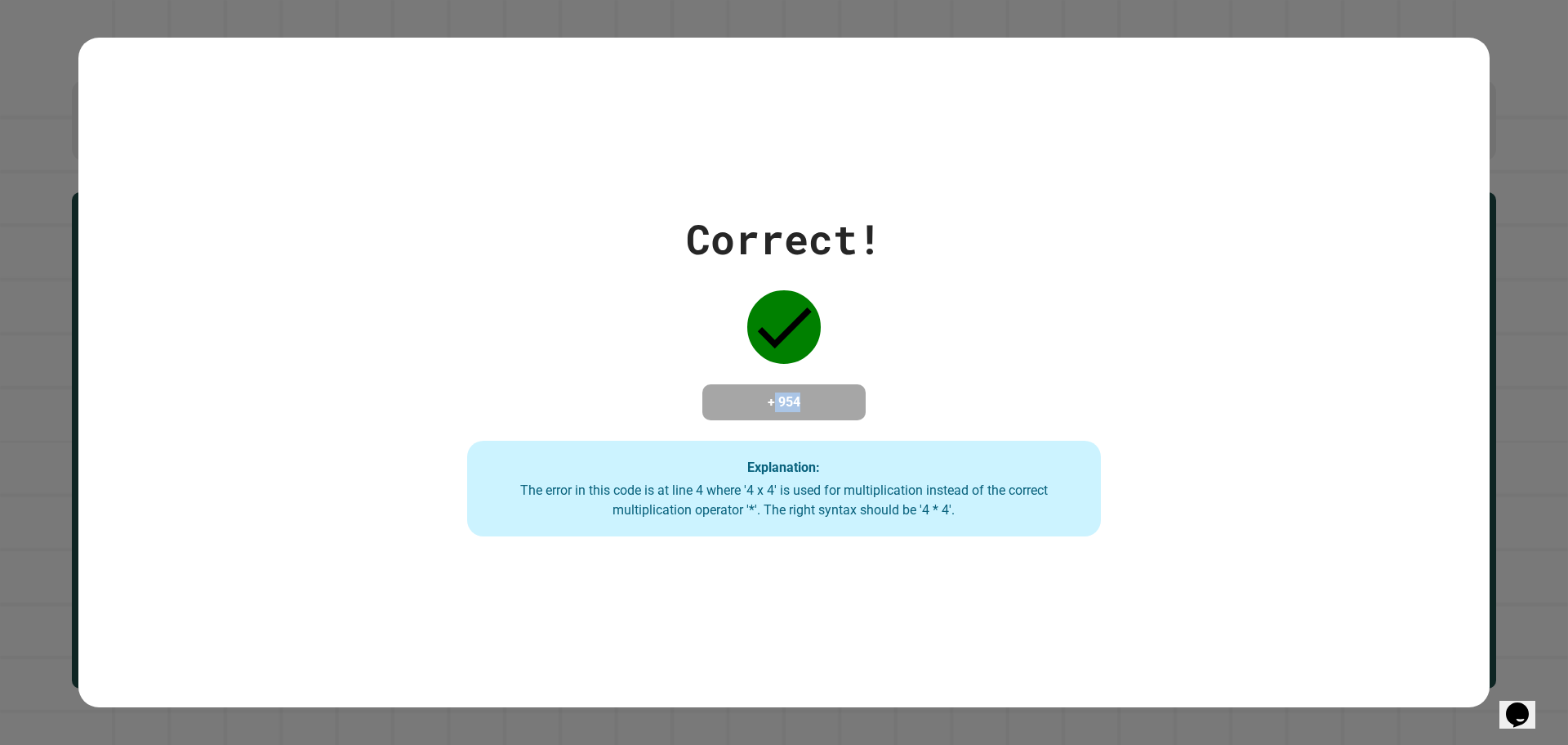
click at [756, 412] on h4 "+ 954" at bounding box center [784, 401] width 130 height 19
drag, startPoint x: 753, startPoint y: 409, endPoint x: 813, endPoint y: 401, distance: 60.5
click at [813, 401] on h4 "+ 954" at bounding box center [784, 401] width 130 height 19
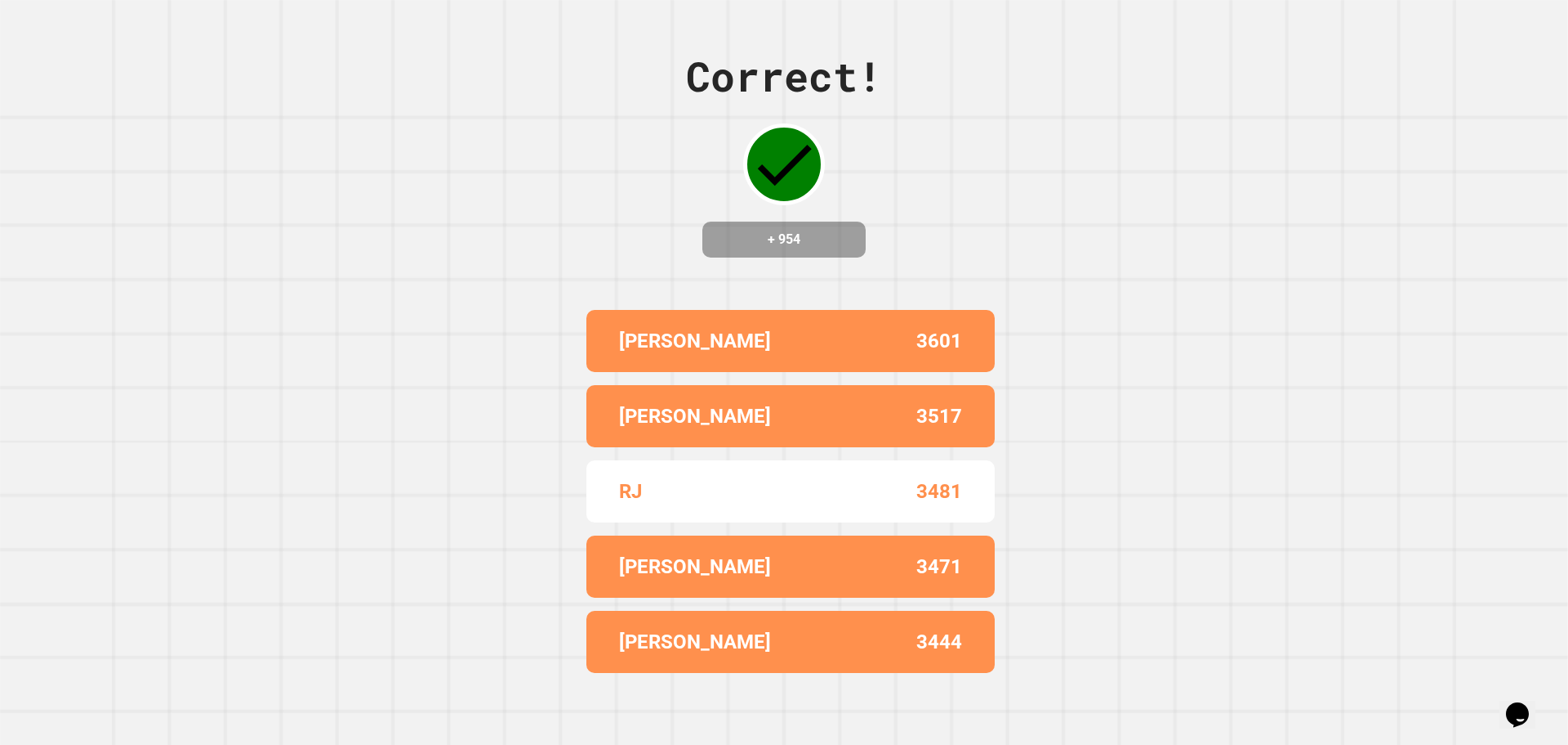
click at [801, 480] on div "3481" at bounding box center [876, 491] width 172 height 29
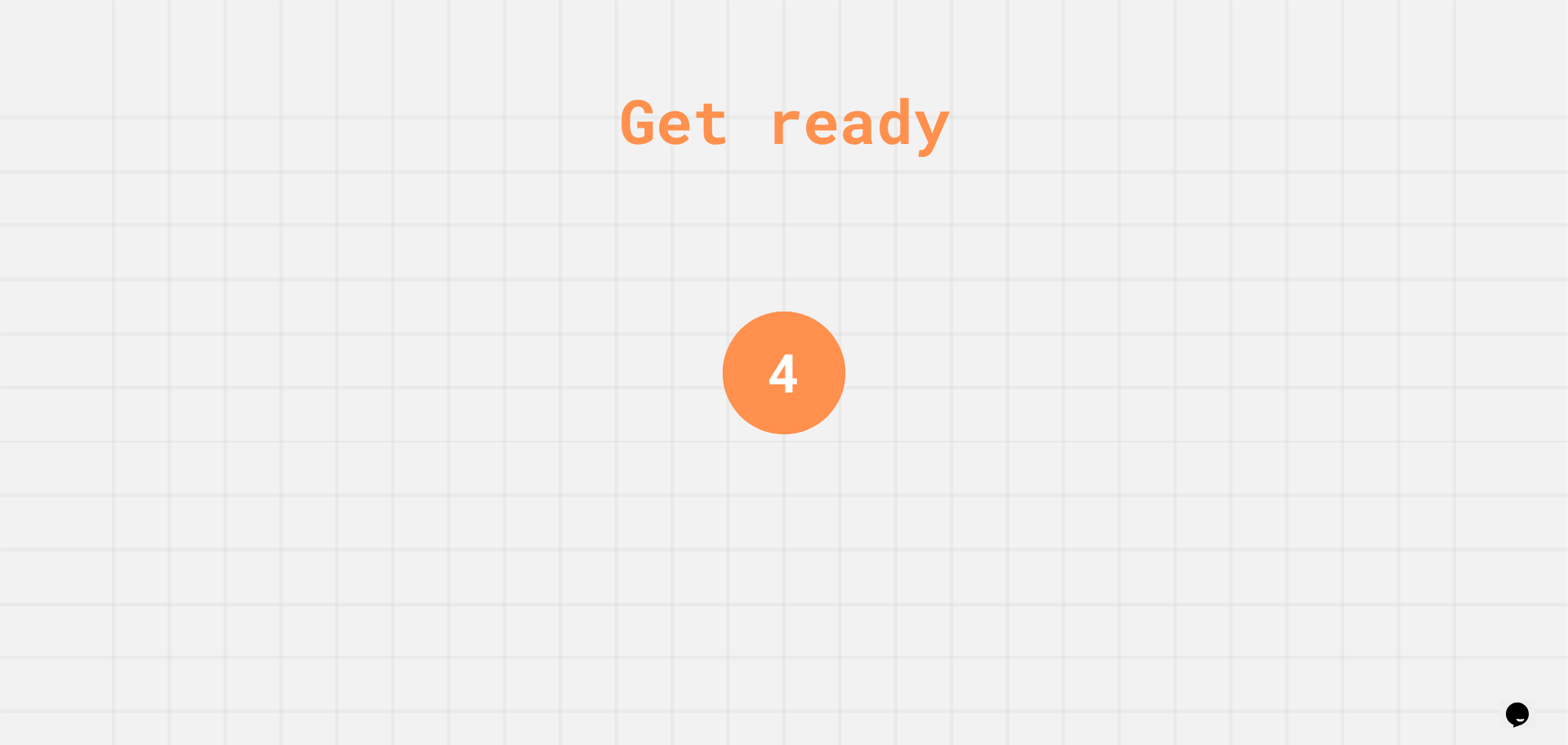
click at [724, 290] on div "Get ready 4" at bounding box center [783, 372] width 122 height 745
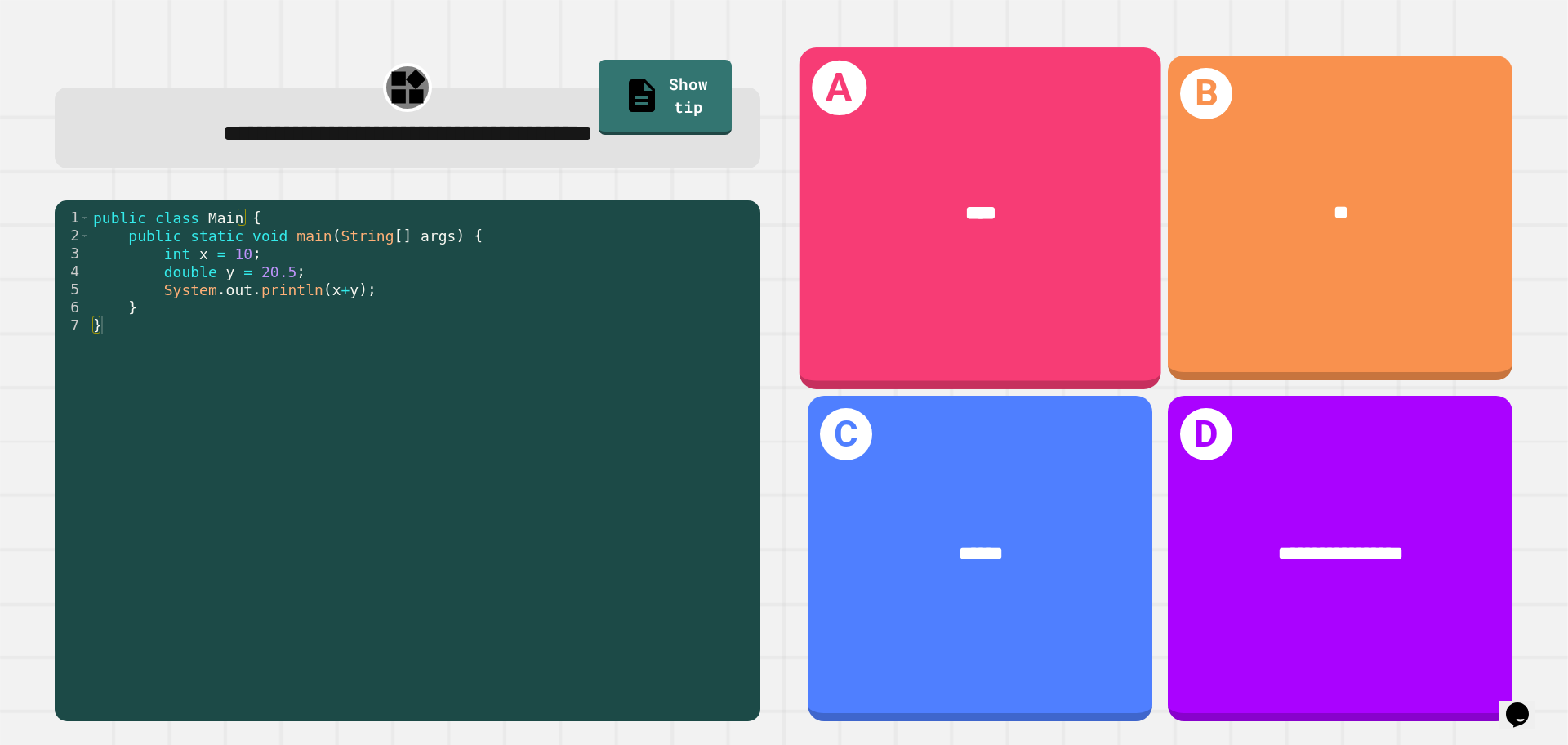
click at [967, 222] on div "****" at bounding box center [980, 212] width 282 height 30
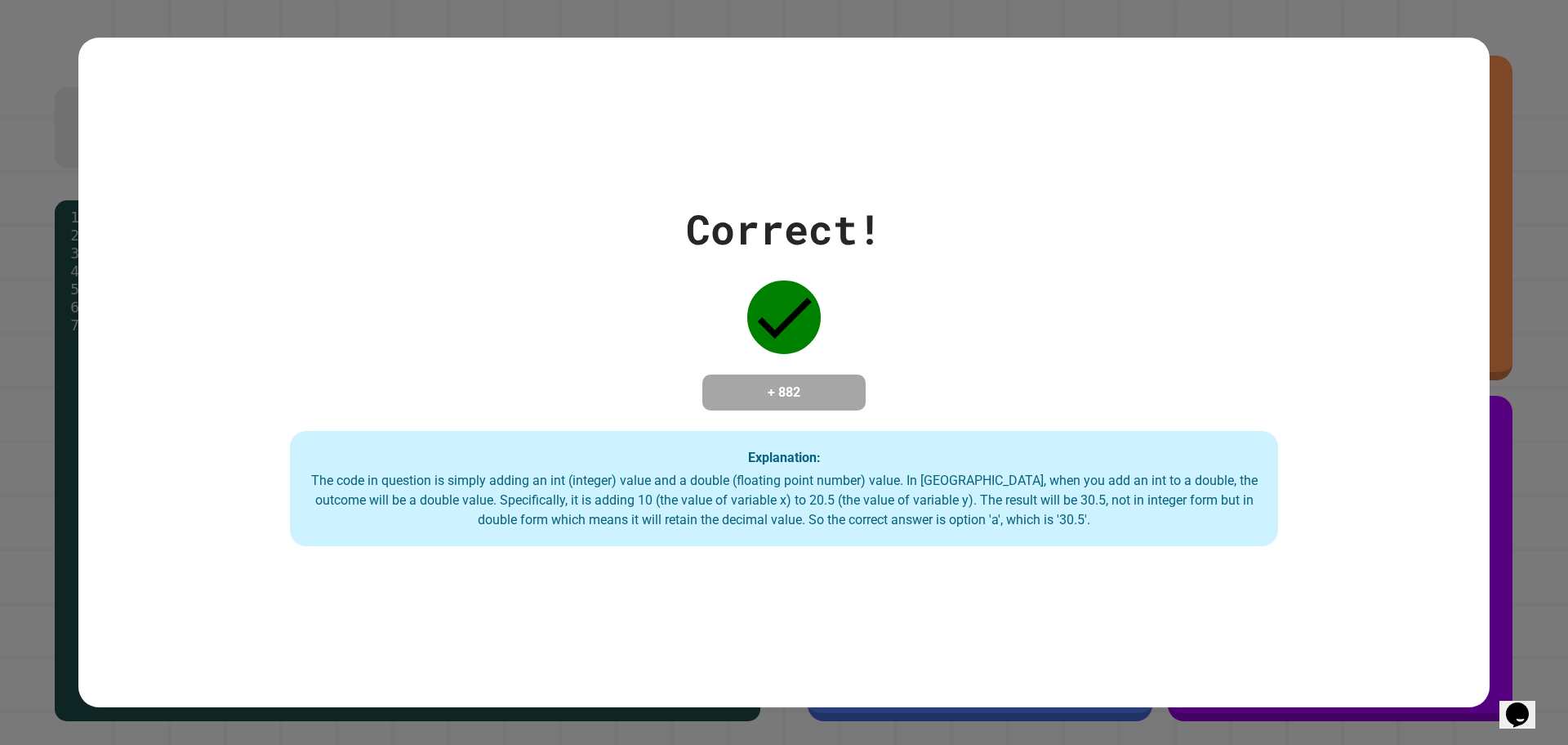
click at [922, 294] on div "Correct! + 882 Explanation: The code in question is simply adding an int (integ…" at bounding box center [783, 372] width 1411 height 348
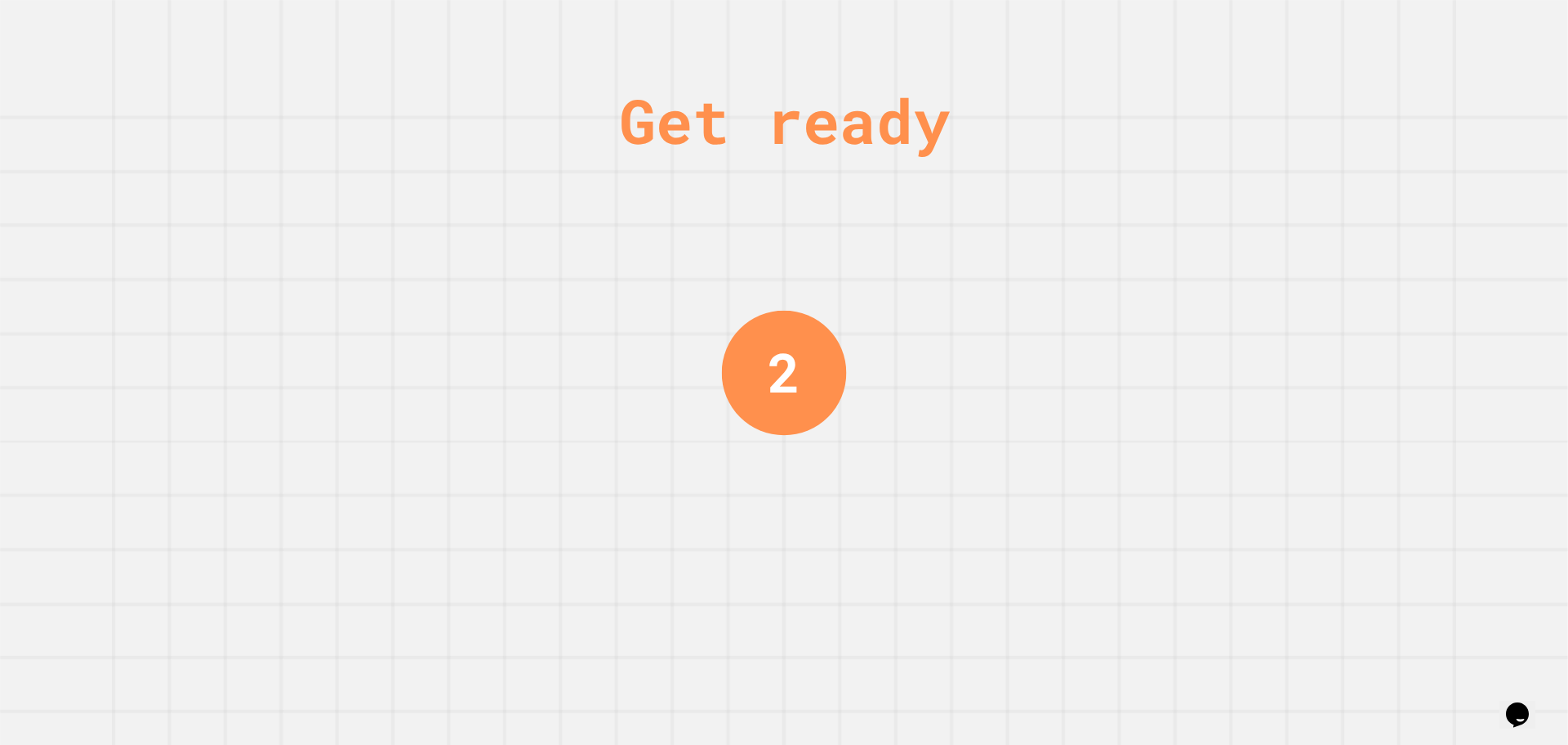
click at [821, 322] on div "2" at bounding box center [785, 372] width 125 height 125
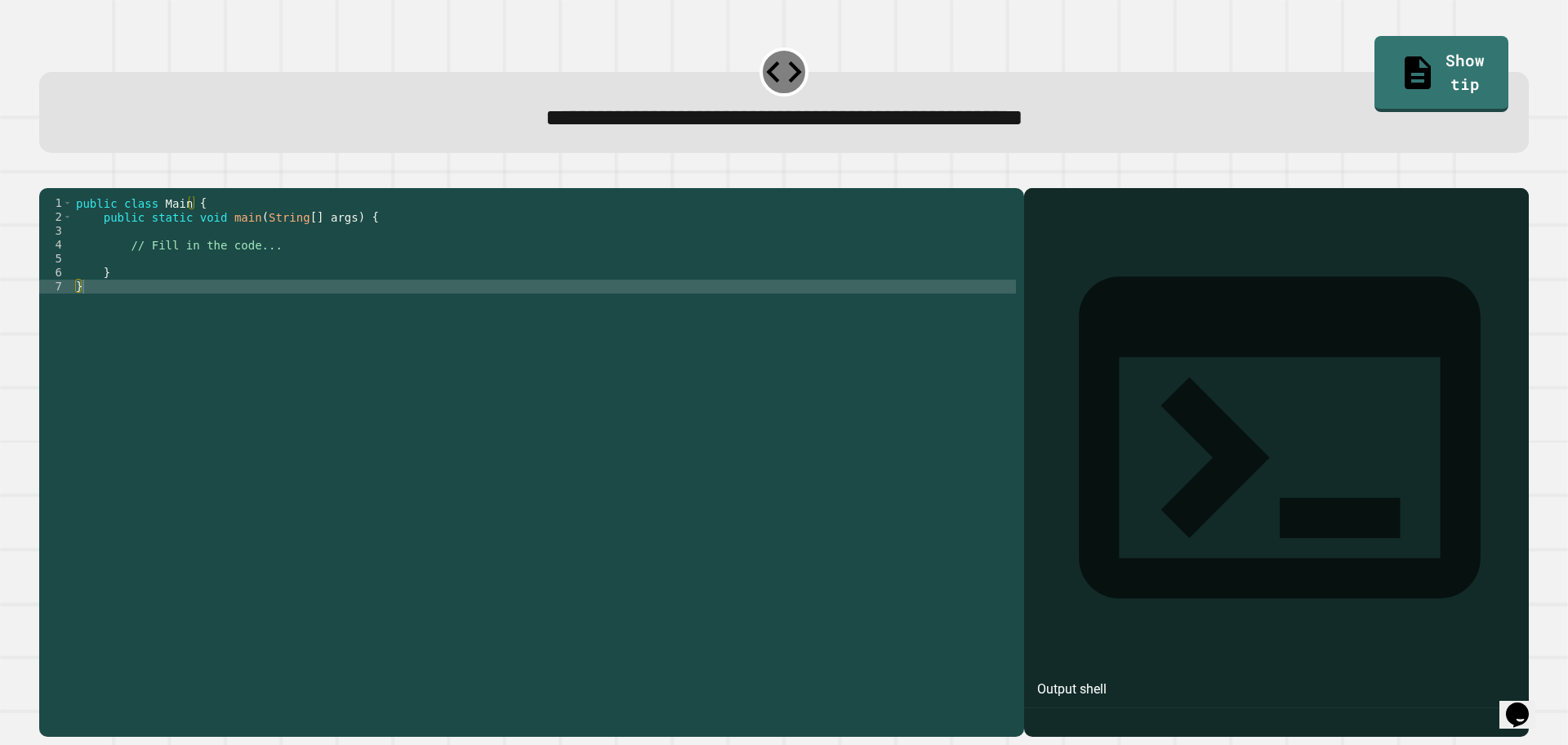
click at [233, 298] on div "public class Main { public static void main ( String [ ] args ) { // Fill in th…" at bounding box center [544, 446] width 944 height 501
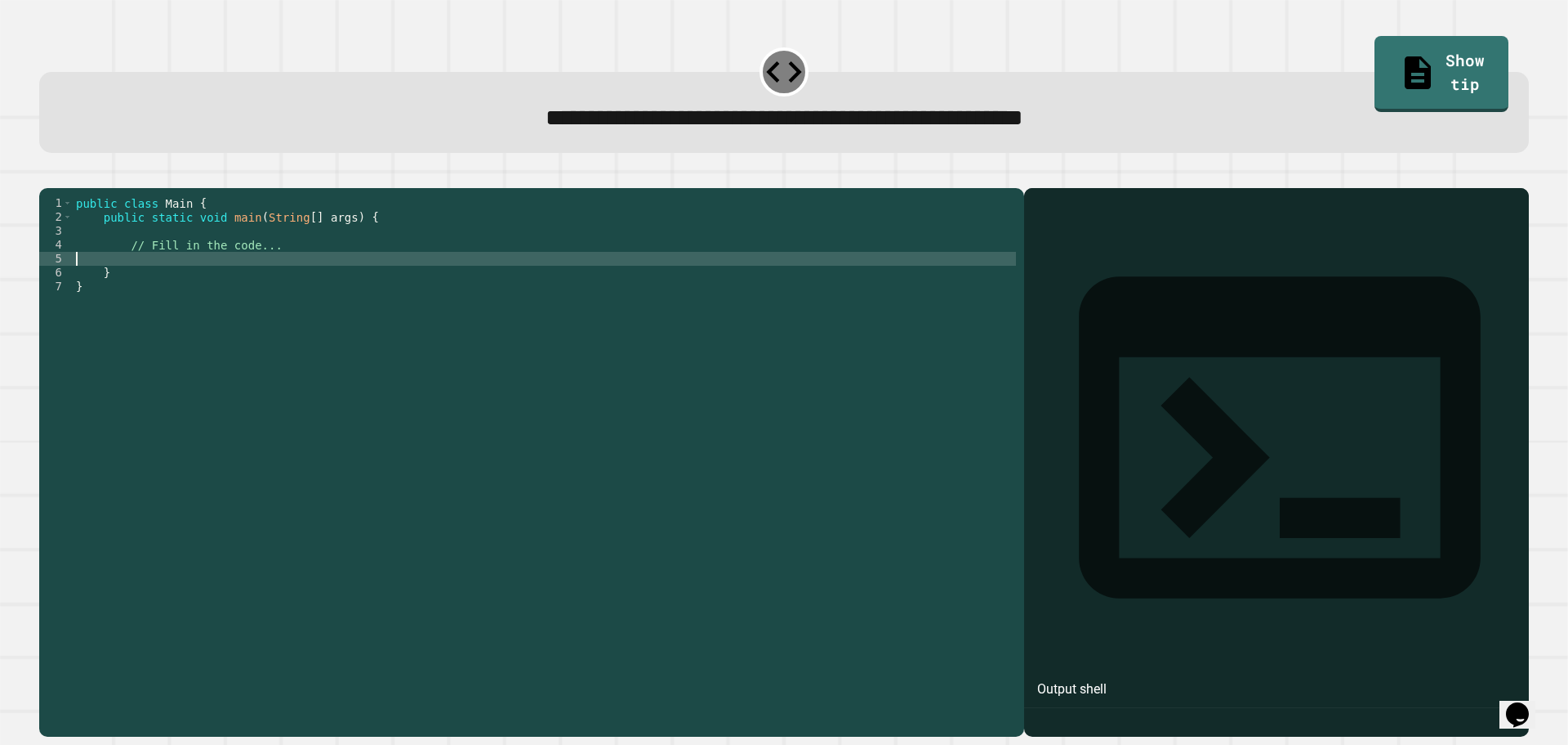
click at [233, 288] on div "public class Main { public static void main ( String [ ] args ) { // Fill in th…" at bounding box center [544, 446] width 944 height 501
type textarea "**********"
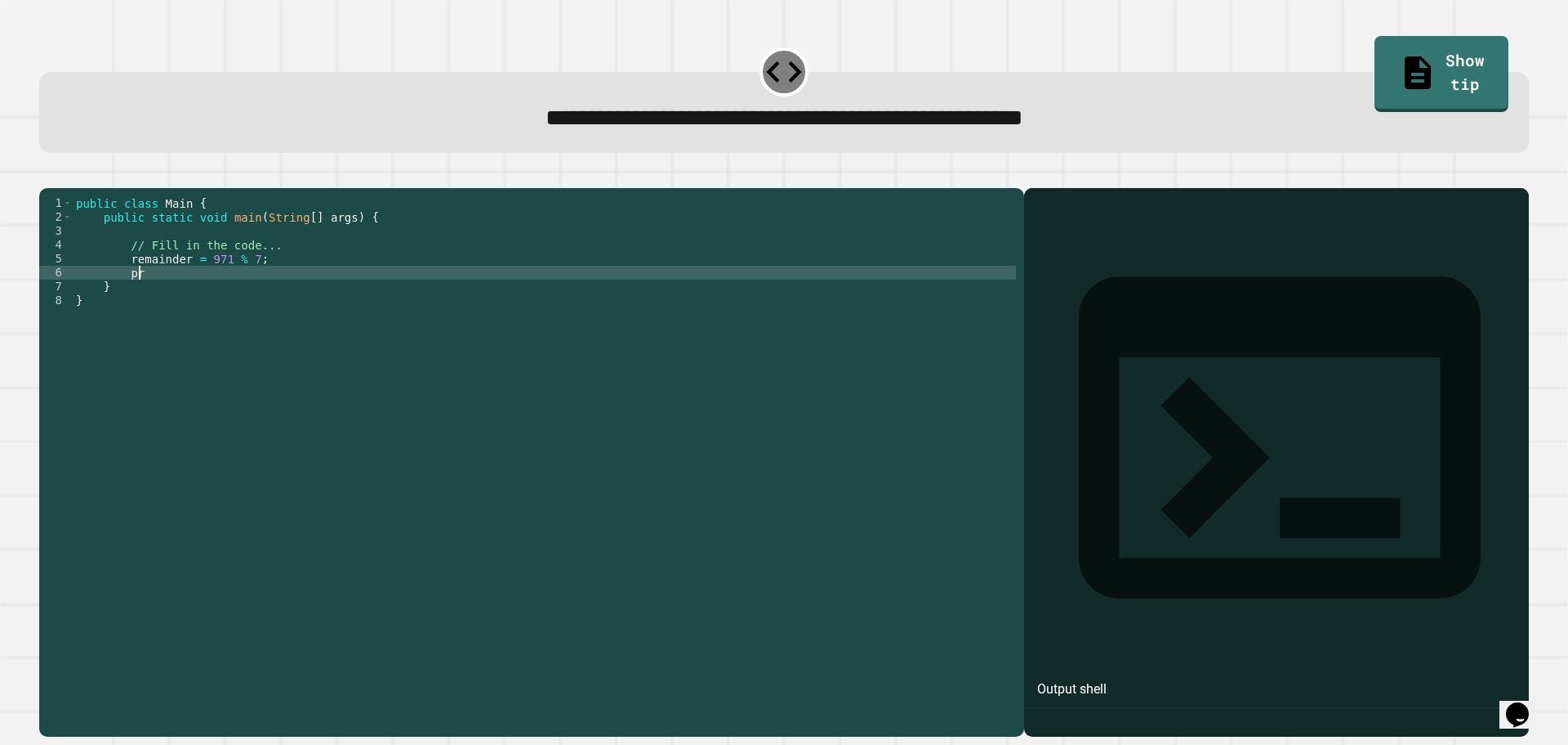
type textarea "*"
click at [48, 175] on icon "button" at bounding box center [48, 175] width 0 height 0
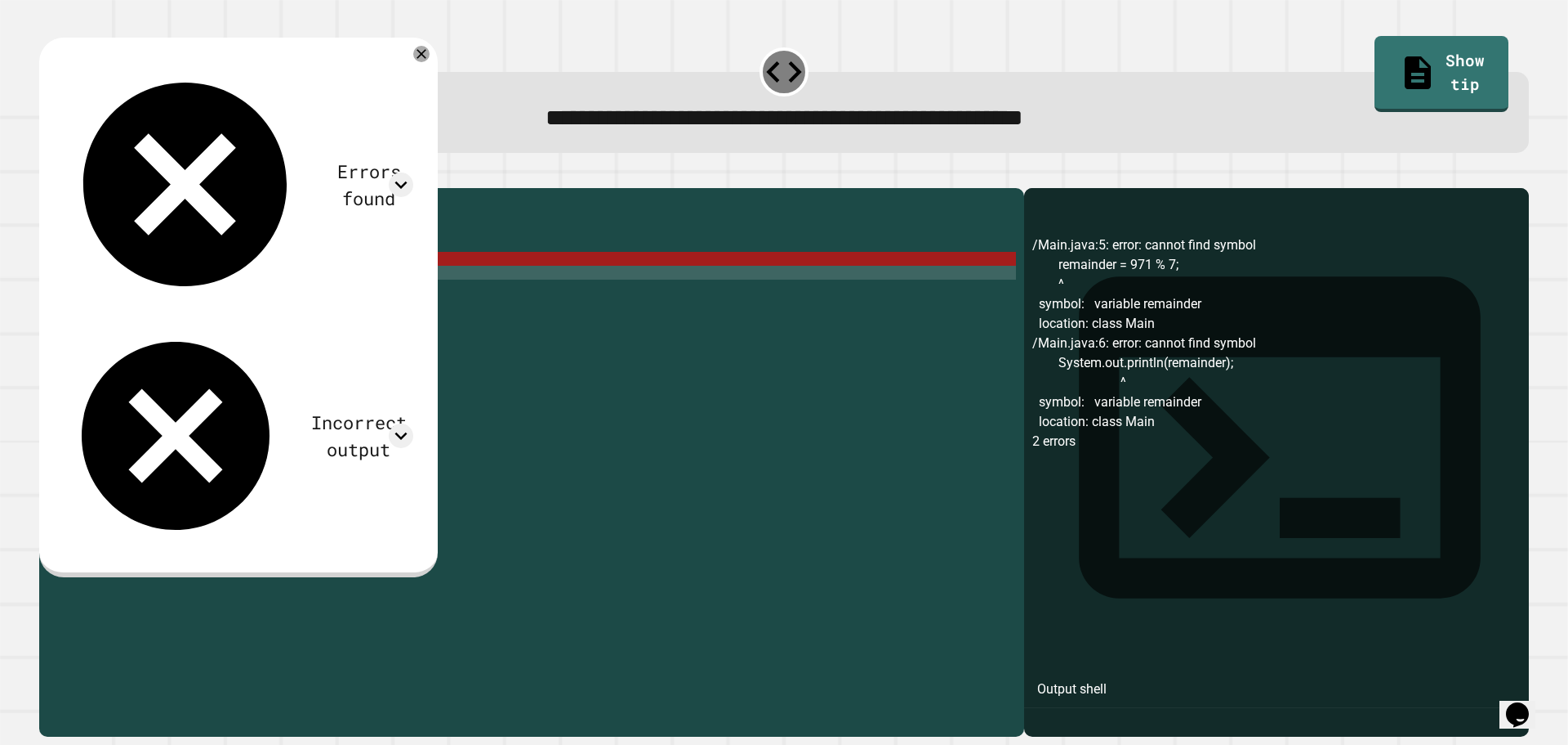
click at [1134, 389] on div "/Main.java:5: error: cannot find symbol remainder = 971 % 7; ^ symbol: variable…" at bounding box center [1277, 485] width 488 height 501
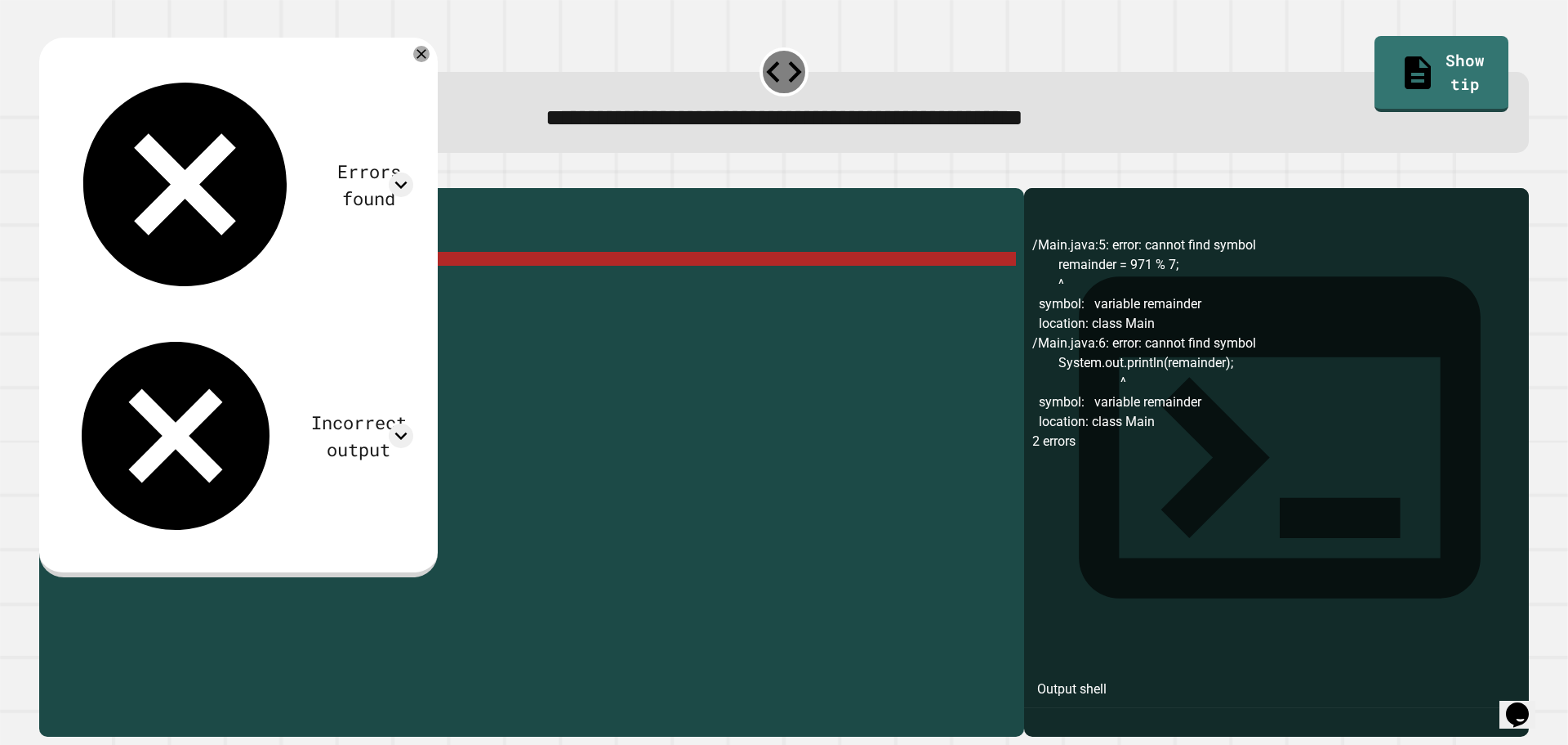
click at [126, 286] on div "public class Main { public static void main ( String [ ] args ) { // Fill in th…" at bounding box center [544, 446] width 944 height 501
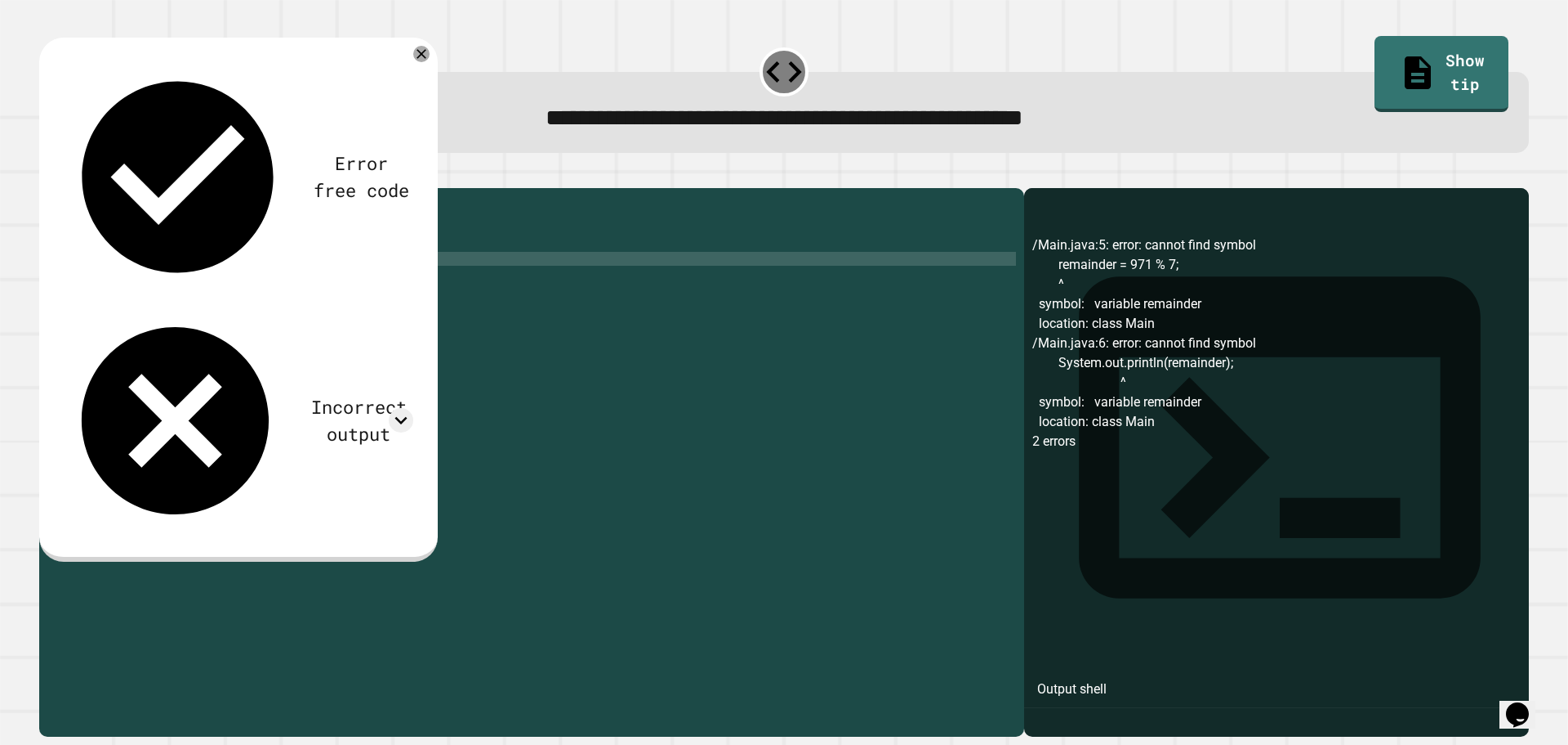
scroll to position [0, 5]
type textarea "**********"
click at [48, 175] on icon "button" at bounding box center [48, 175] width 0 height 0
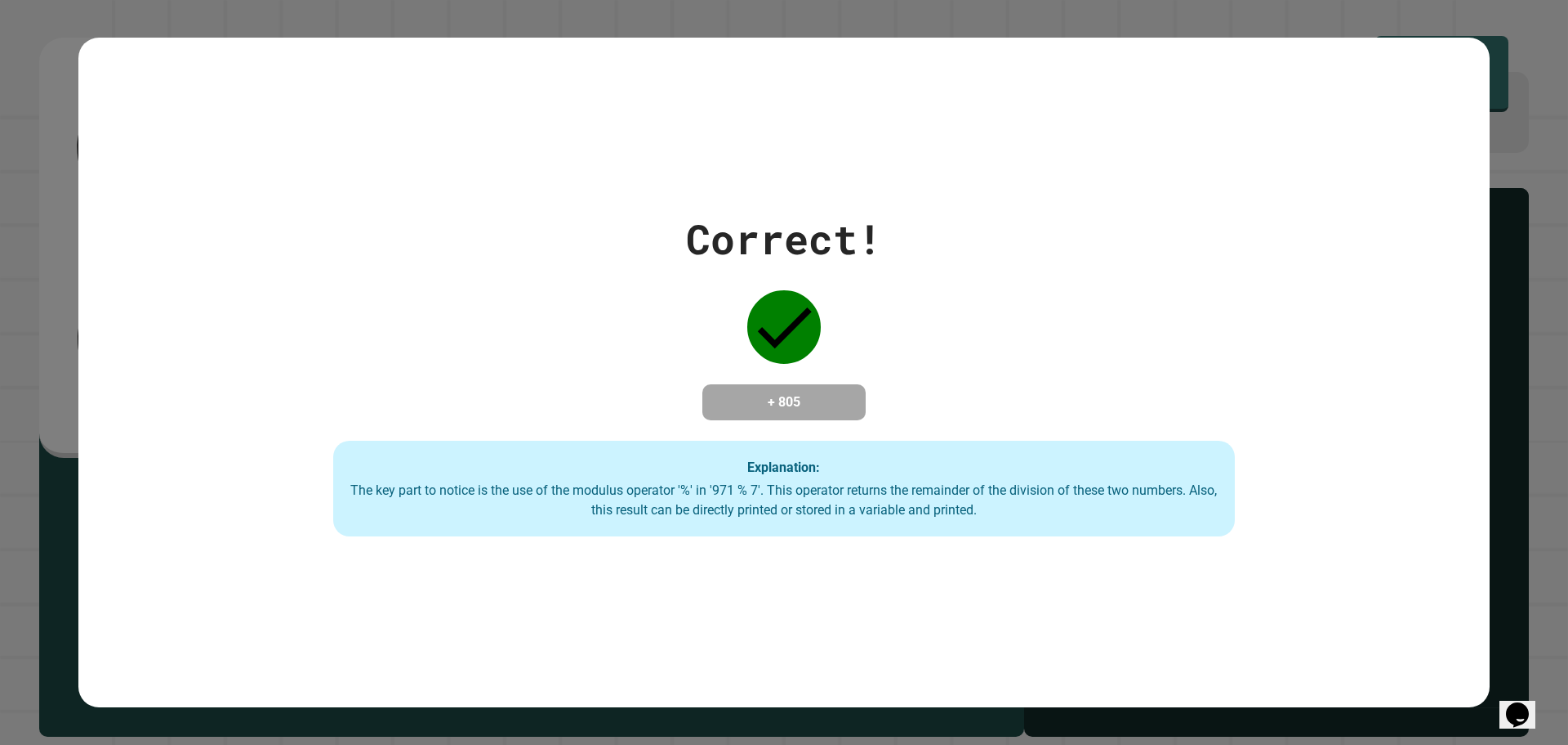
click at [738, 395] on h4 "+ 805" at bounding box center [784, 401] width 130 height 19
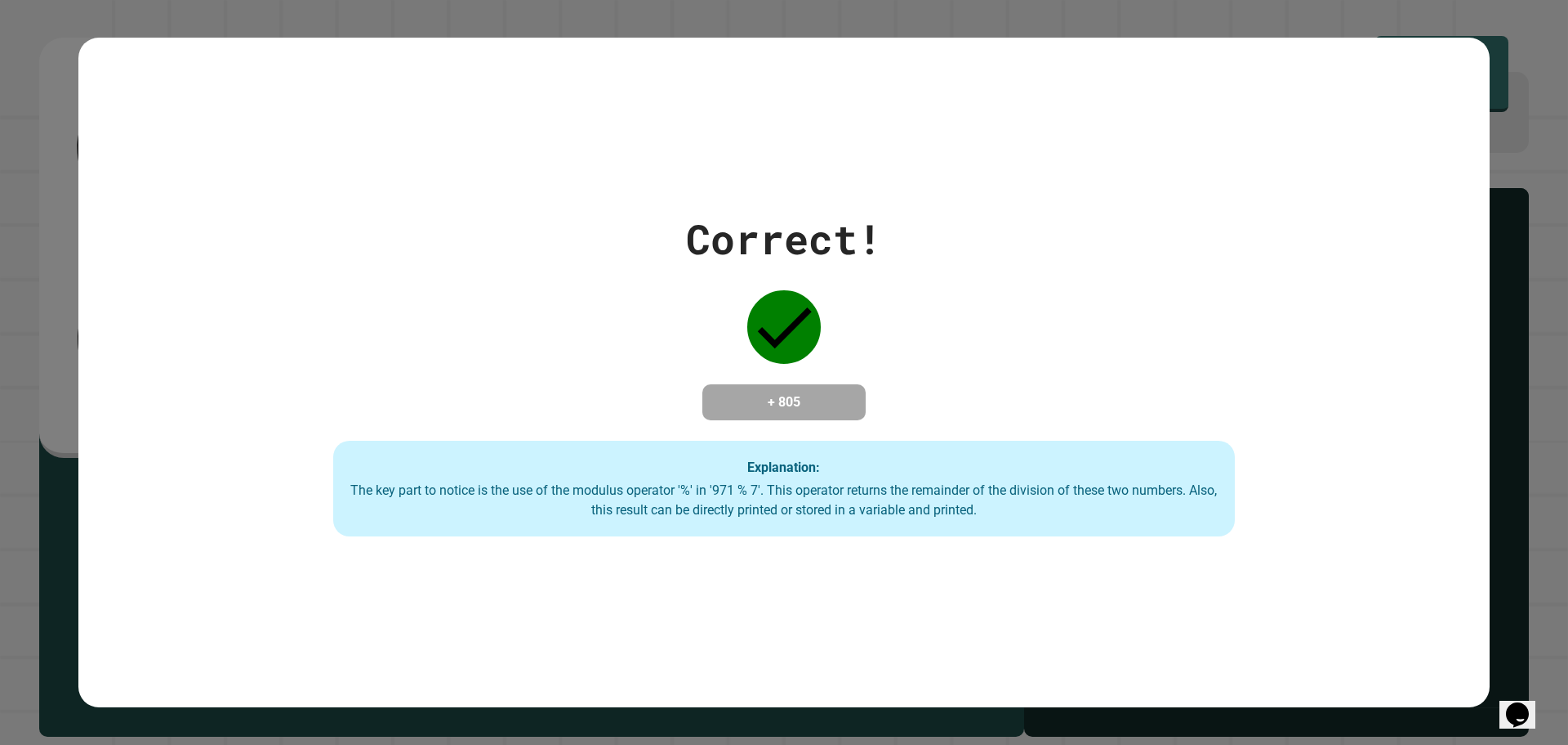
click at [738, 395] on h4 "+ 805" at bounding box center [784, 401] width 130 height 19
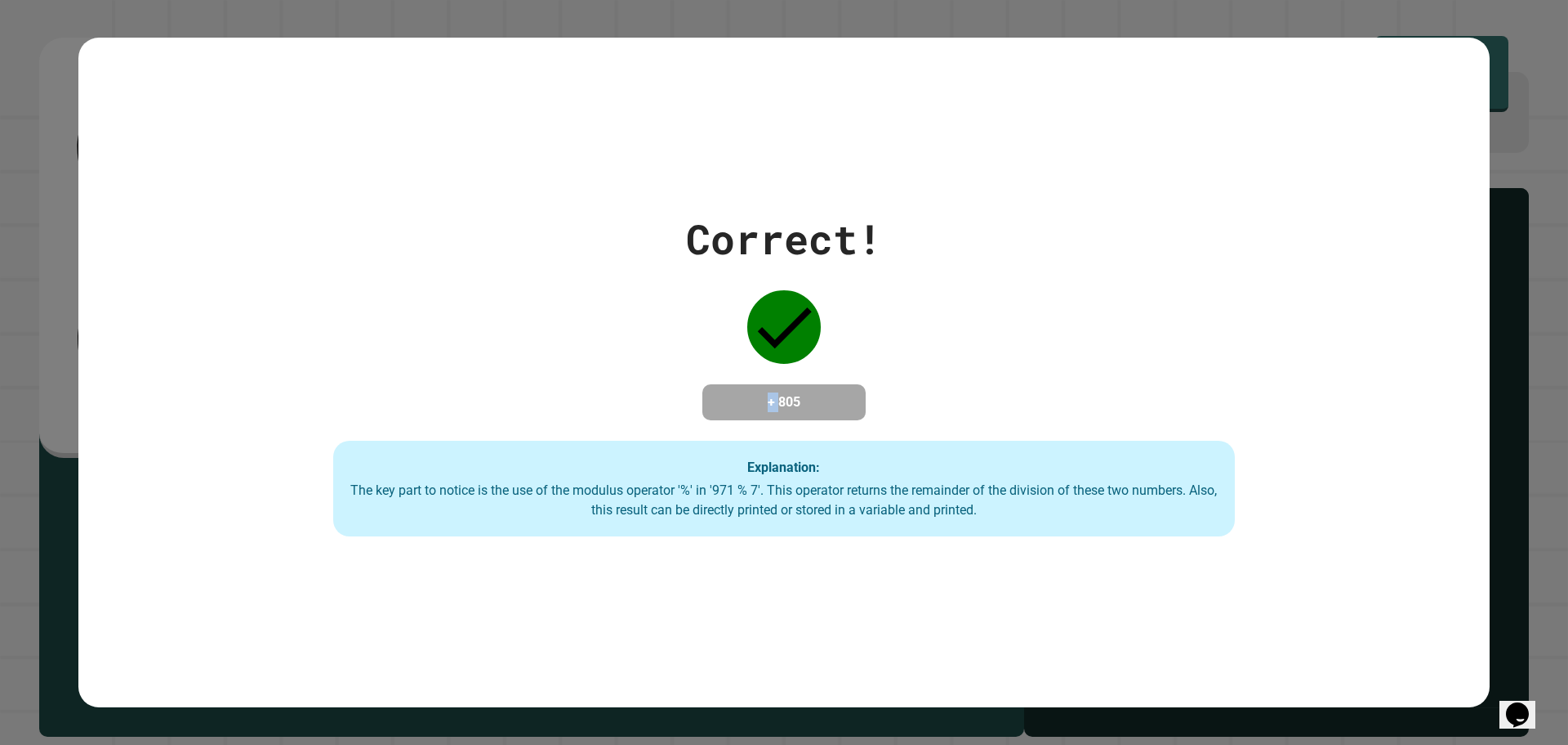
click at [738, 395] on h4 "+ 805" at bounding box center [784, 401] width 130 height 19
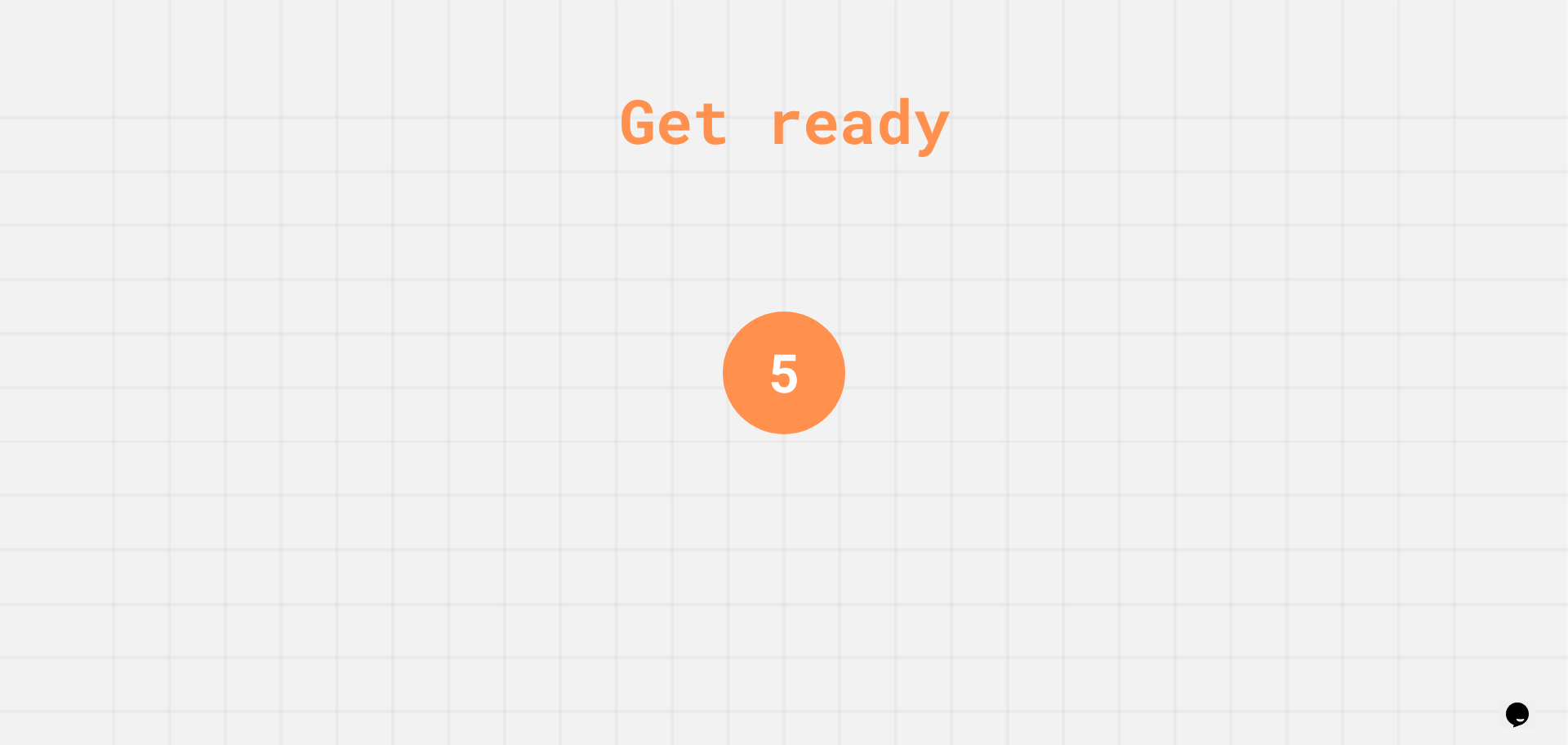
click at [599, 557] on div "Get ready 5" at bounding box center [784, 372] width 1568 height 745
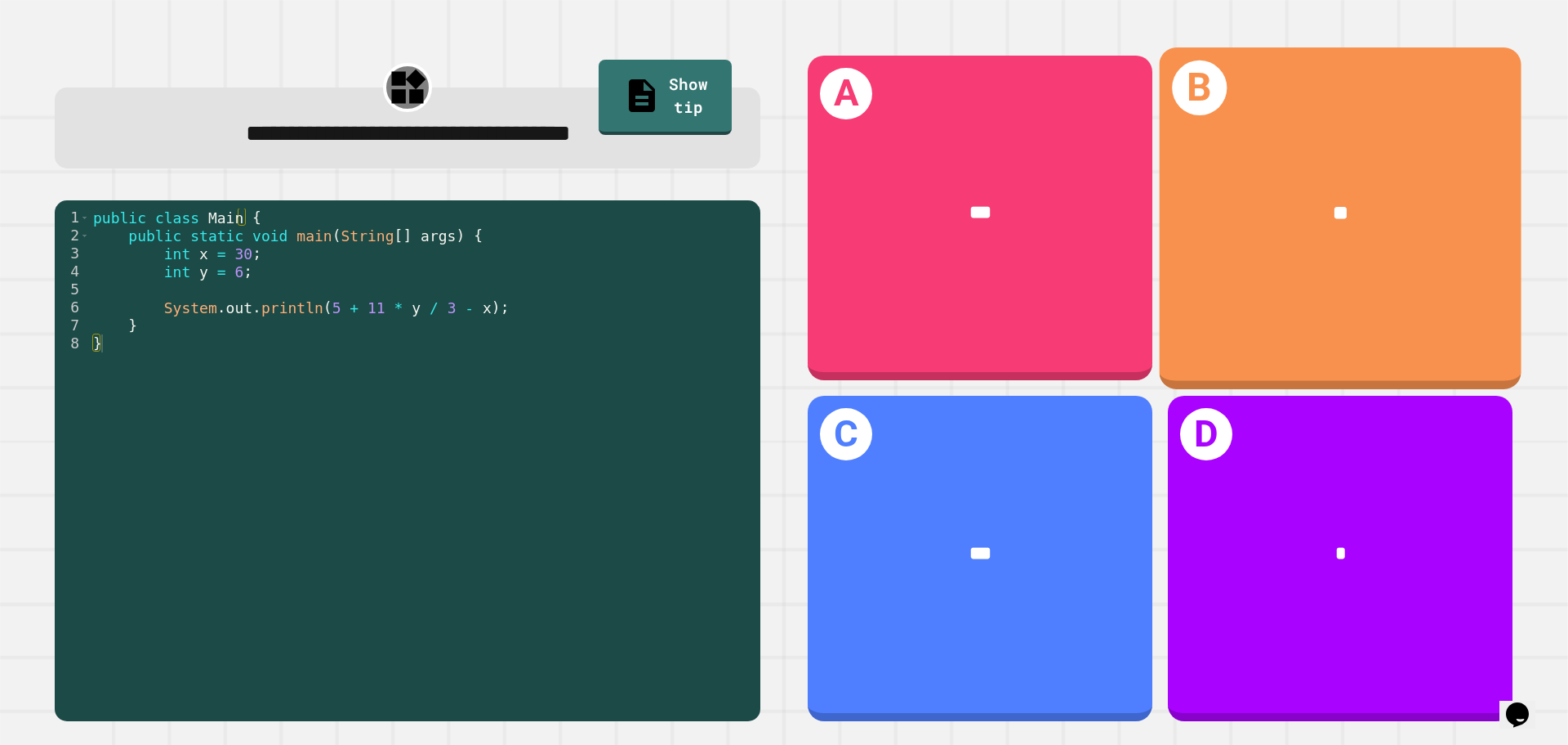
click at [1372, 278] on div "B **" at bounding box center [1340, 218] width 362 height 341
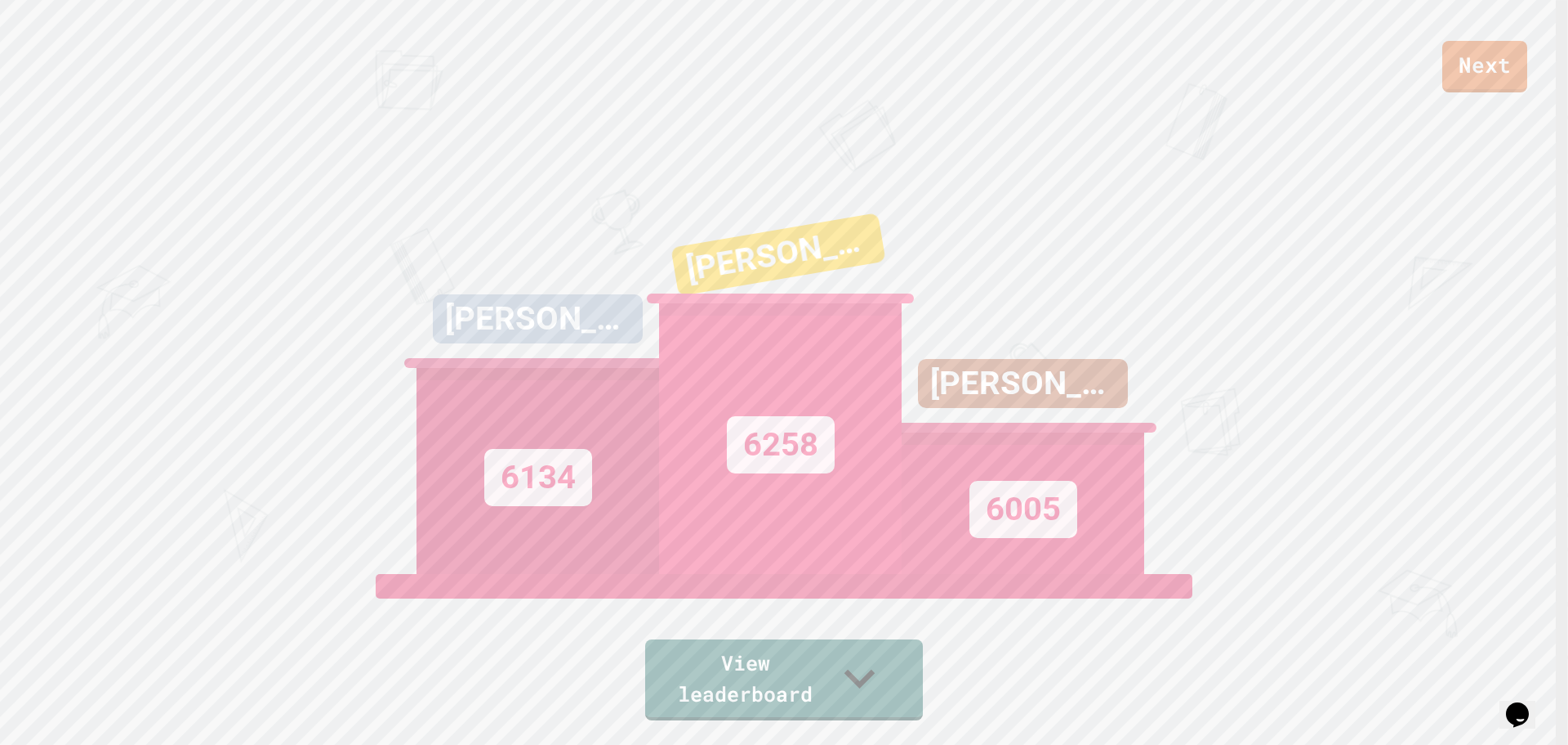
click at [931, 678] on div "Next [PERSON_NAME] 6134 [PERSON_NAME] 6258 [PERSON_NAME] 6005 View leaderboard" at bounding box center [784, 372] width 1568 height 745
click at [919, 681] on link "View leaderboard" at bounding box center [784, 680] width 278 height 81
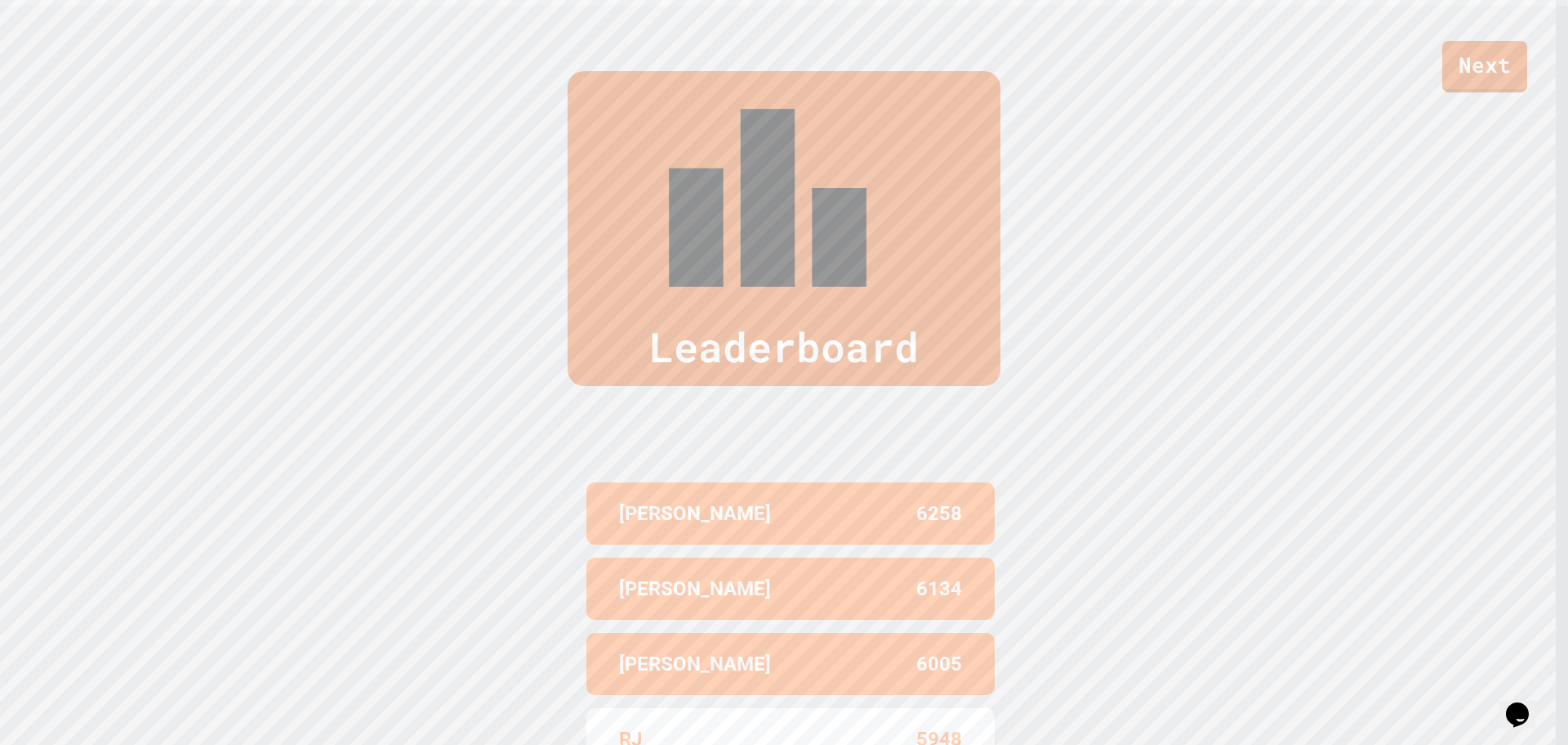
drag, startPoint x: 949, startPoint y: 449, endPoint x: 1043, endPoint y: 340, distance: 143.9
click at [958, 633] on div "[PERSON_NAME] 6005" at bounding box center [790, 664] width 409 height 62
drag, startPoint x: 1297, startPoint y: 523, endPoint x: 1266, endPoint y: 559, distance: 47.5
click at [1289, 539] on div "Leaderboard [PERSON_NAME] 6258 [PERSON_NAME] 6134 [PERSON_NAME] 6005 RJ 5948 SH…" at bounding box center [784, 461] width 1568 height 911
click at [1500, 81] on link "Next" at bounding box center [1484, 66] width 85 height 53
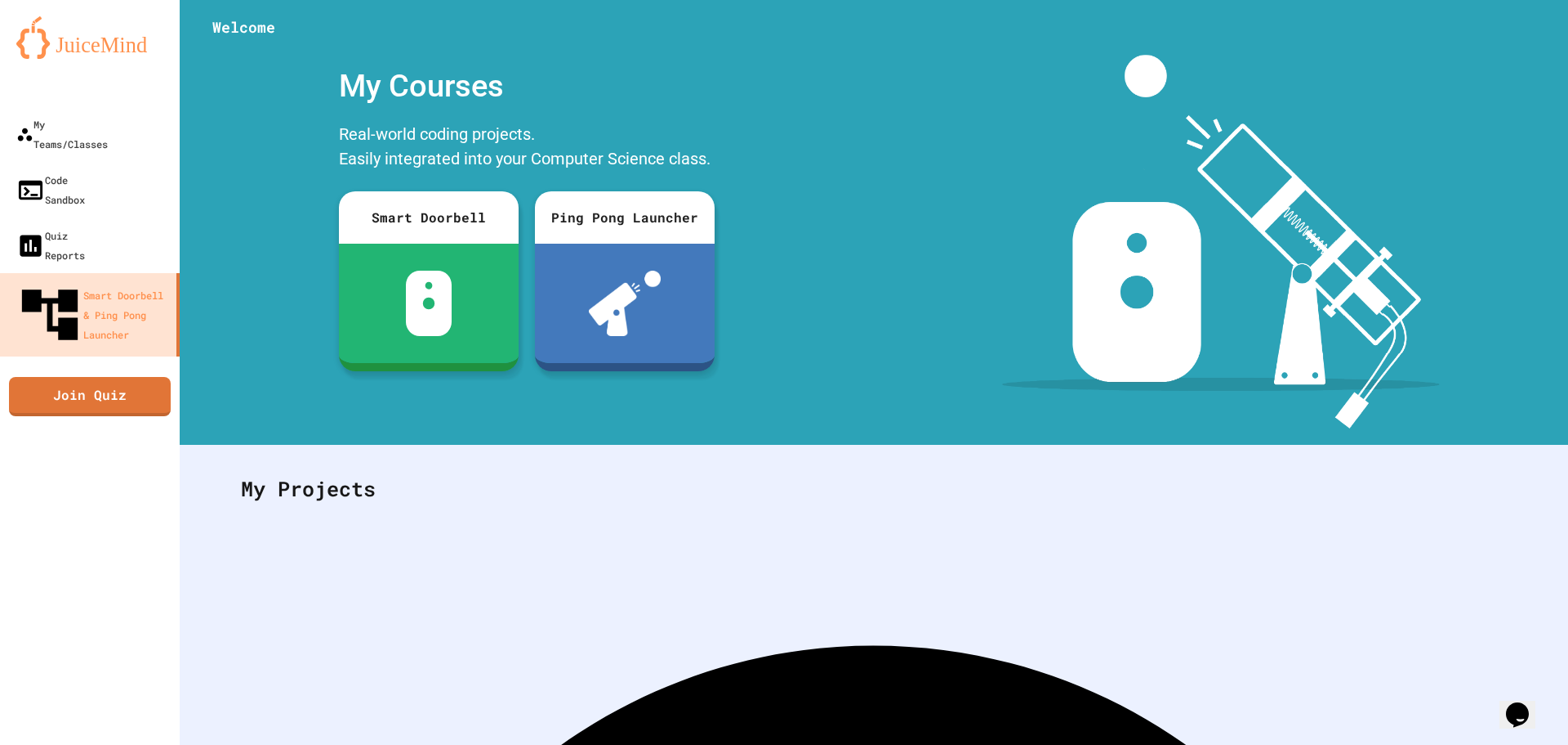
click at [848, 354] on div "My Courses Real-world coding projects. Easily integrated into your Computer Sci…" at bounding box center [527, 242] width 694 height 374
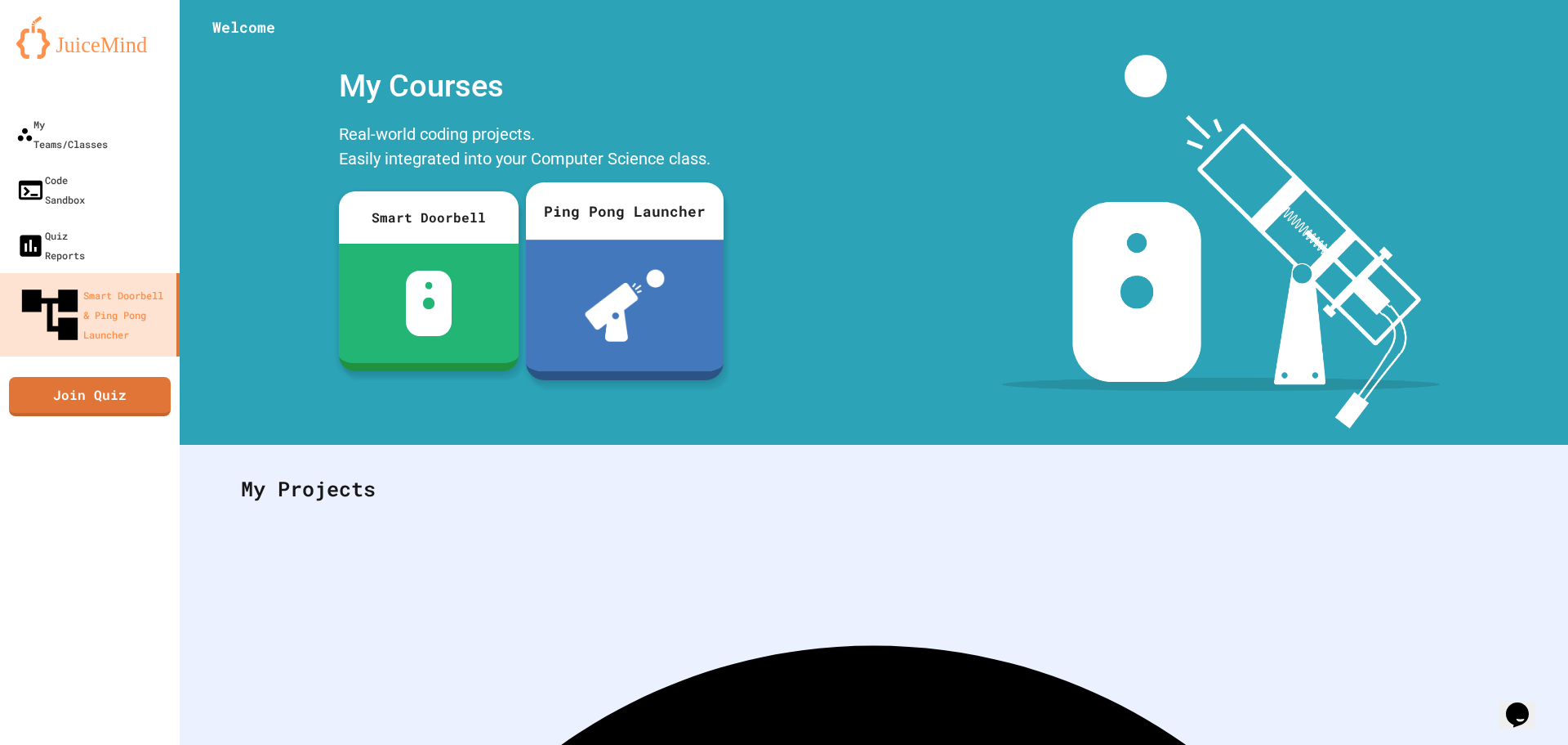
click at [691, 242] on div at bounding box center [624, 305] width 197 height 131
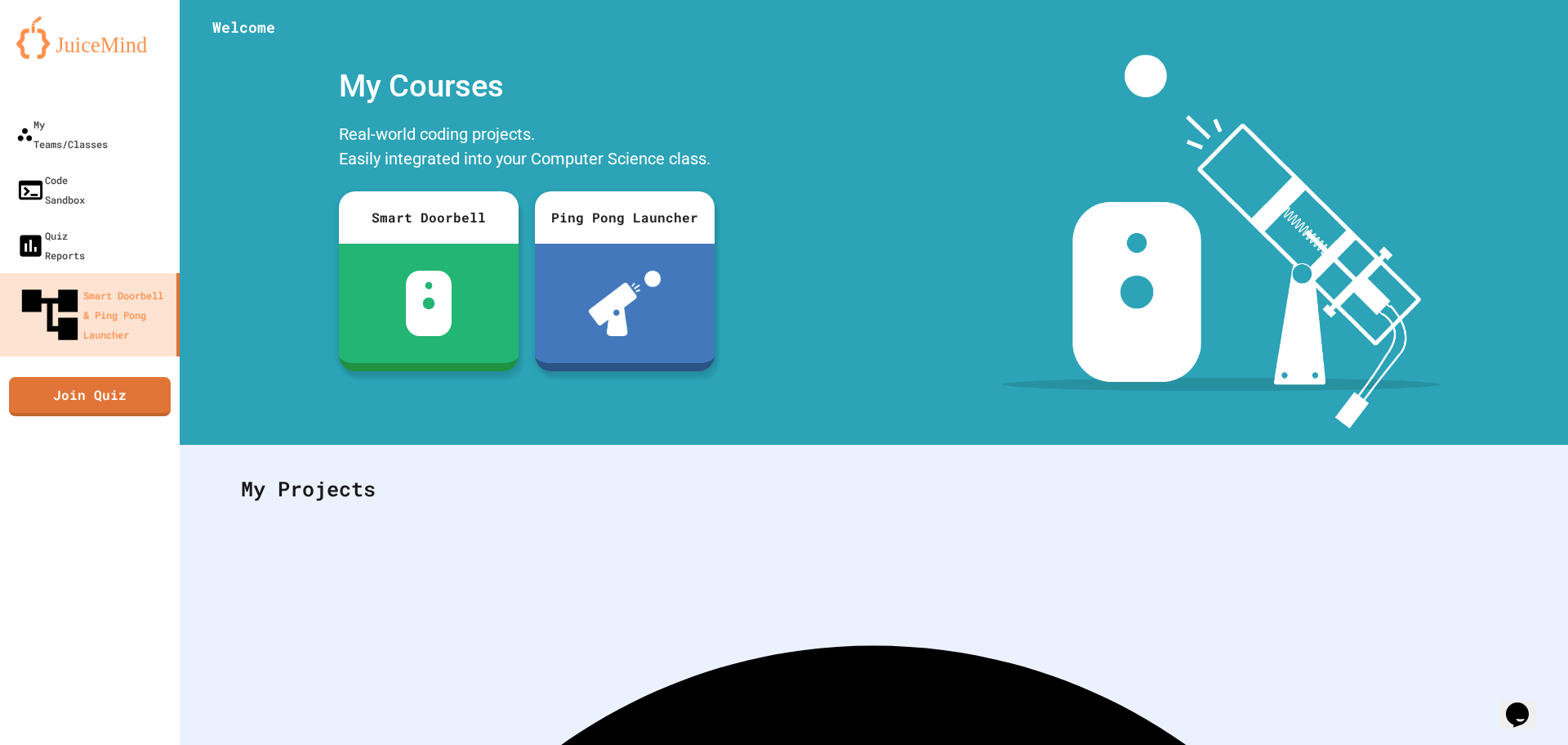
scroll to position [305, 0]
drag, startPoint x: 387, startPoint y: 598, endPoint x: 153, endPoint y: 525, distance: 245.1
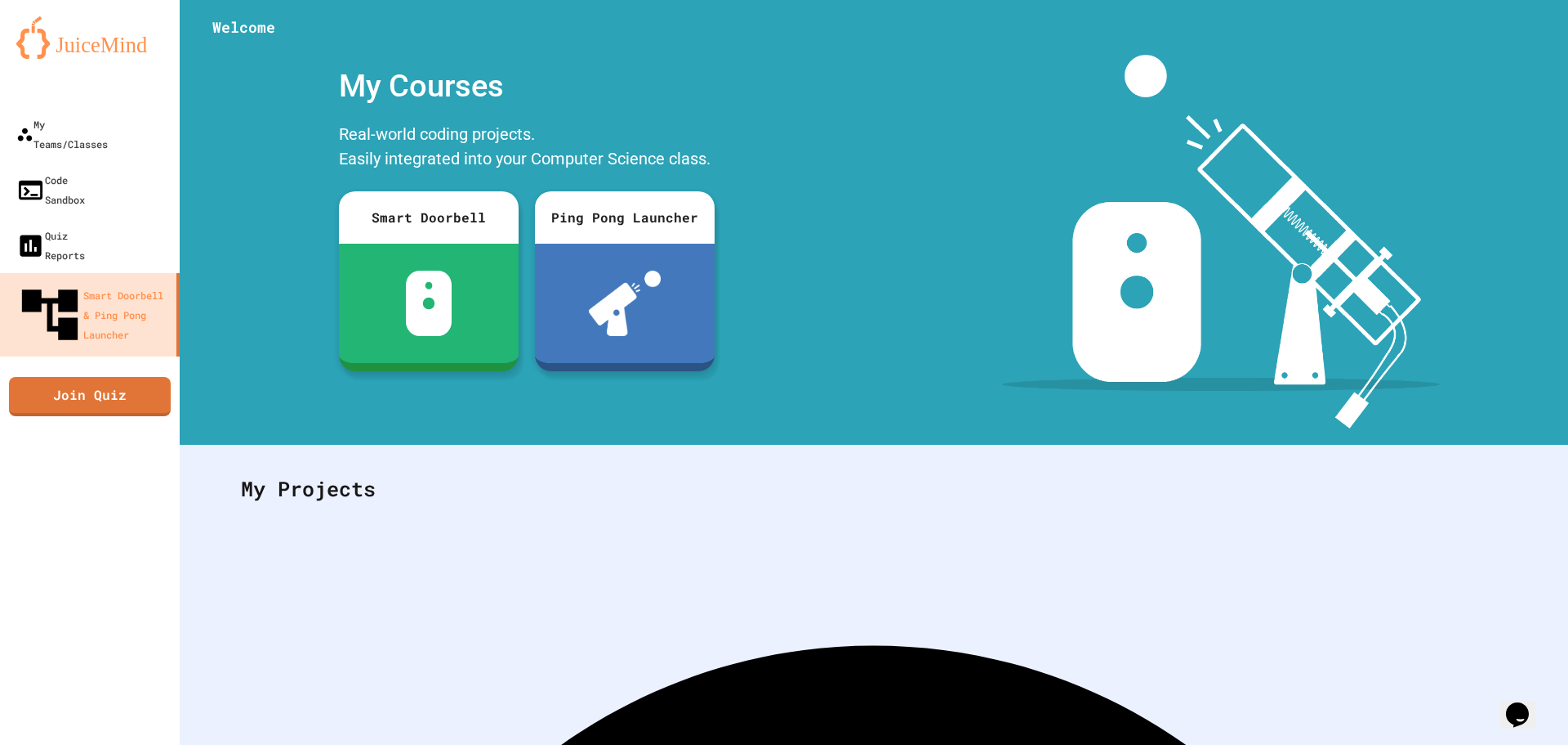
drag, startPoint x: 185, startPoint y: 537, endPoint x: 456, endPoint y: 610, distance: 280.7
drag, startPoint x: 456, startPoint y: 610, endPoint x: 187, endPoint y: 550, distance: 275.6
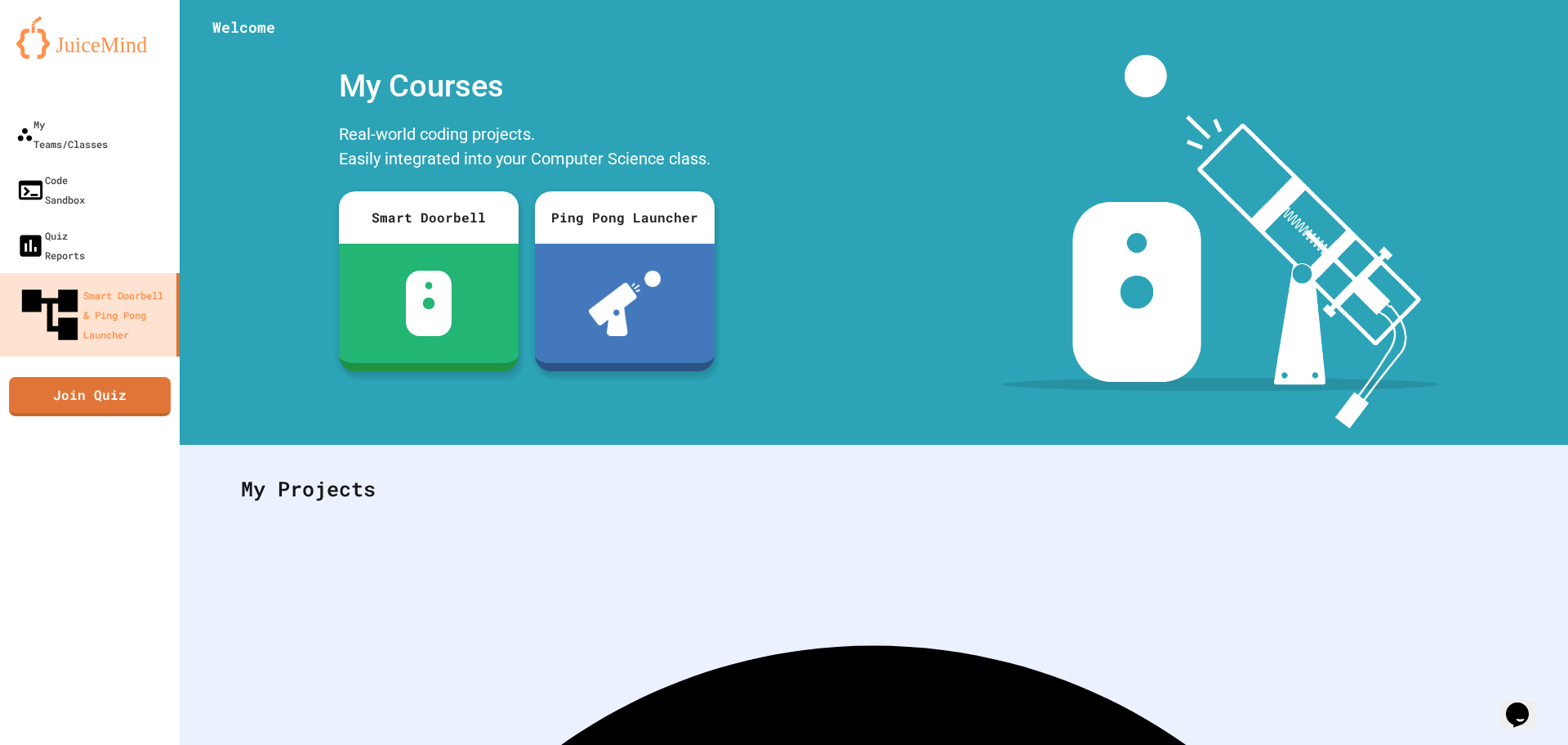
drag, startPoint x: 187, startPoint y: 550, endPoint x: 454, endPoint y: 591, distance: 270.1
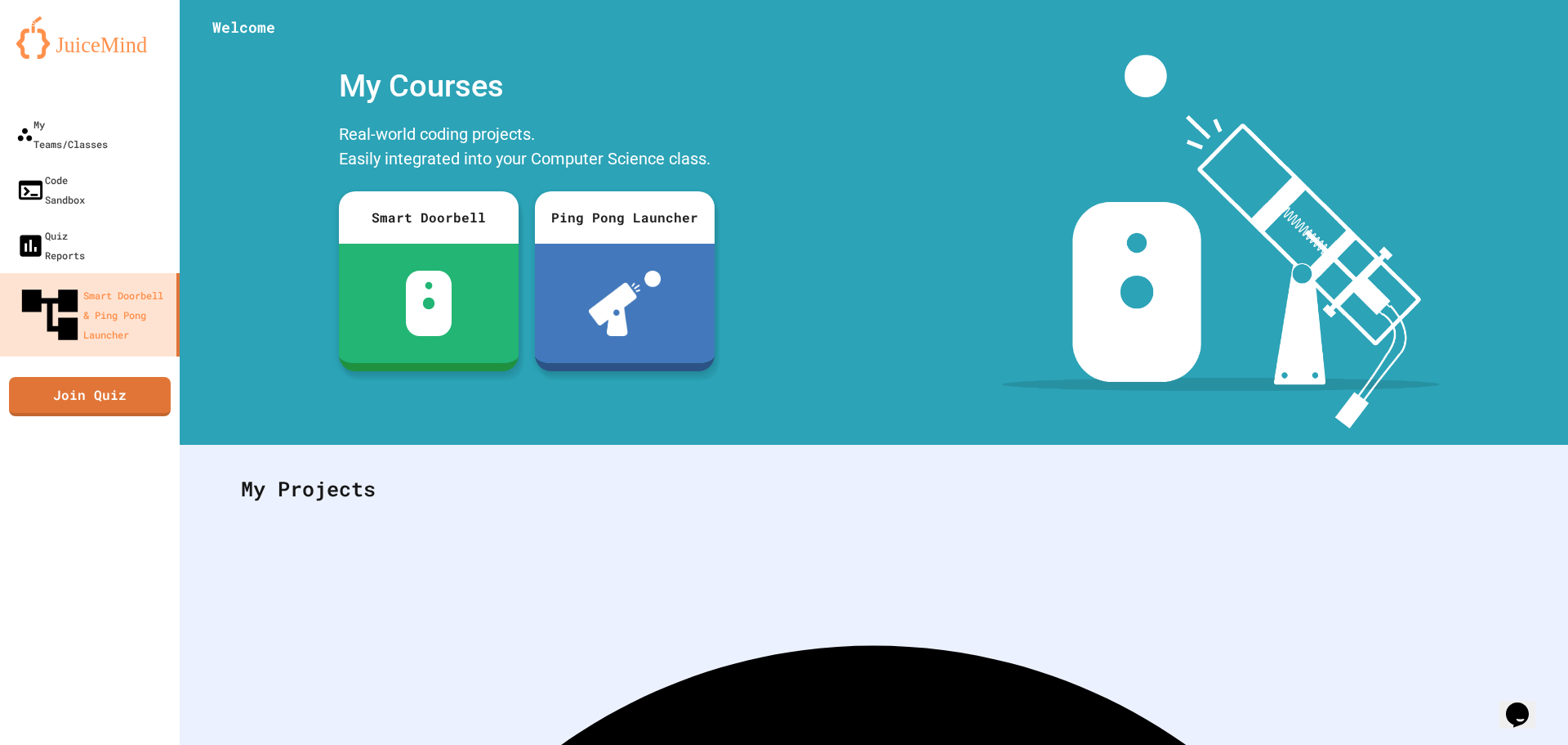
scroll to position [0, 0]
